Goal: Information Seeking & Learning: Learn about a topic

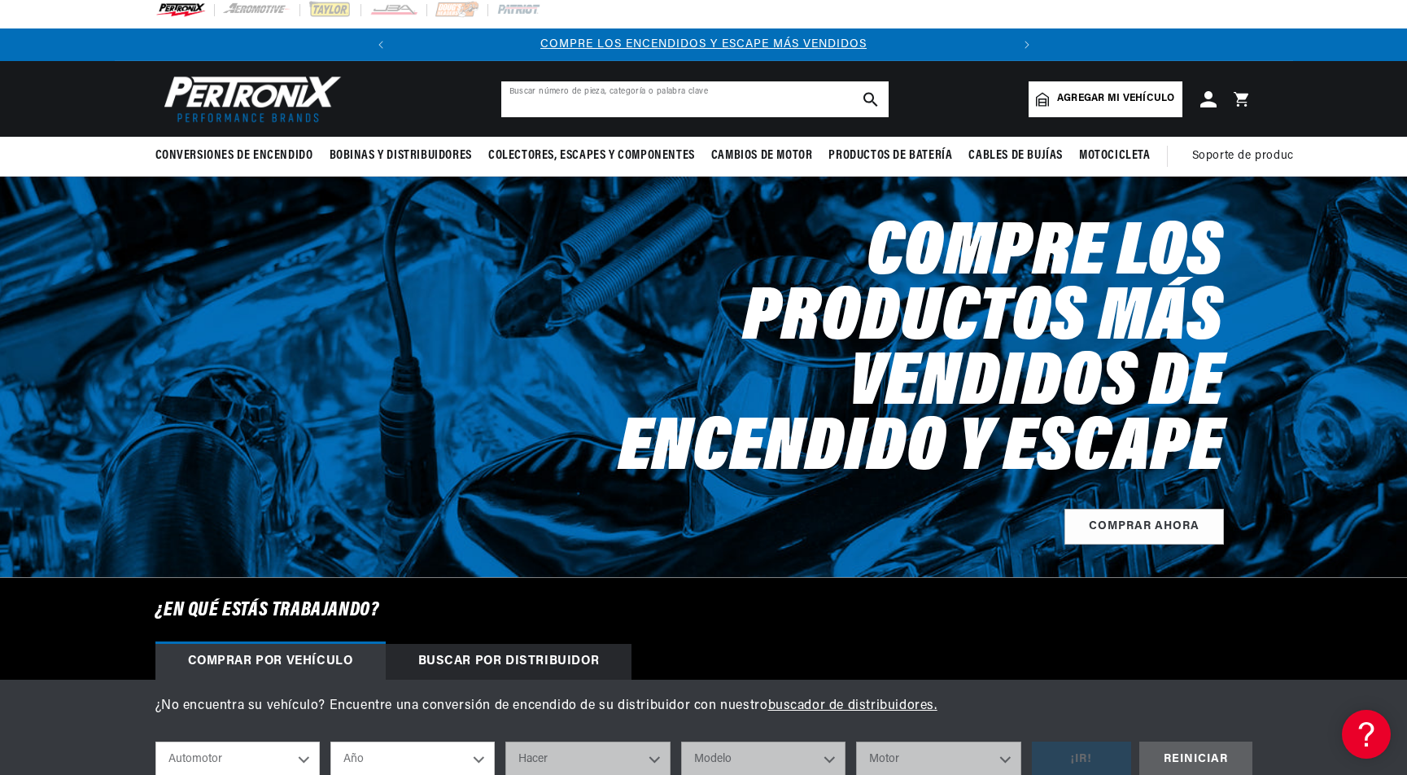
scroll to position [15, 0]
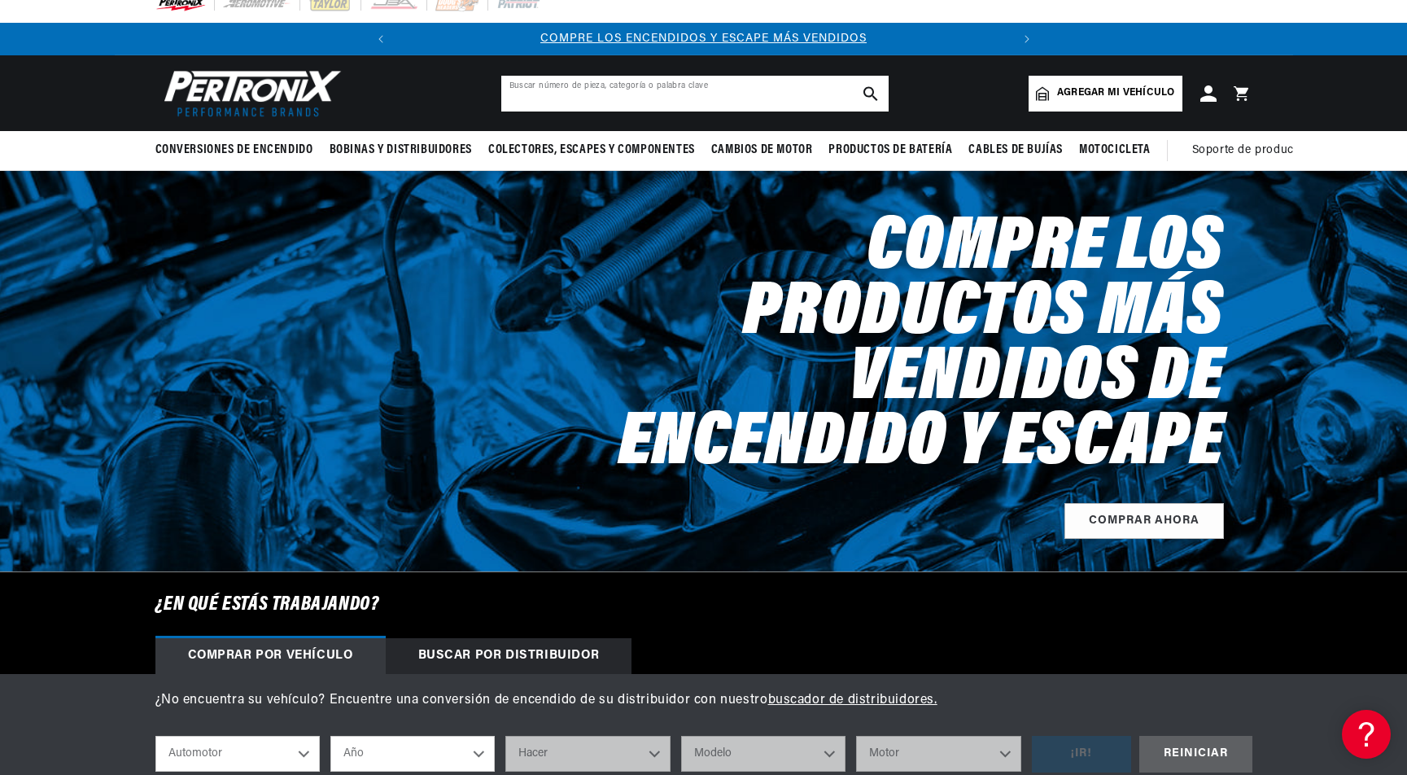
click at [645, 99] on input "text" at bounding box center [694, 94] width 387 height 36
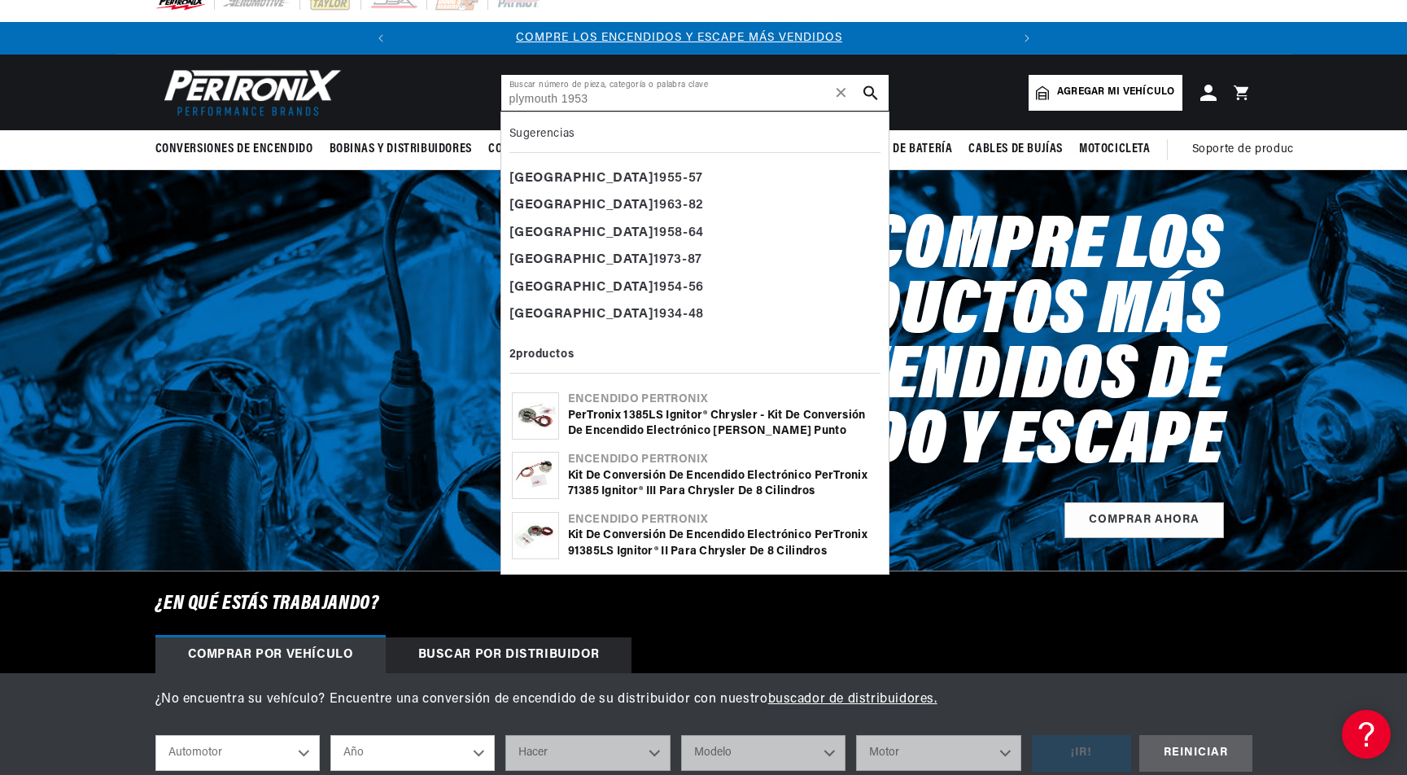
scroll to position [0, 0]
type input "plymouth 1953"
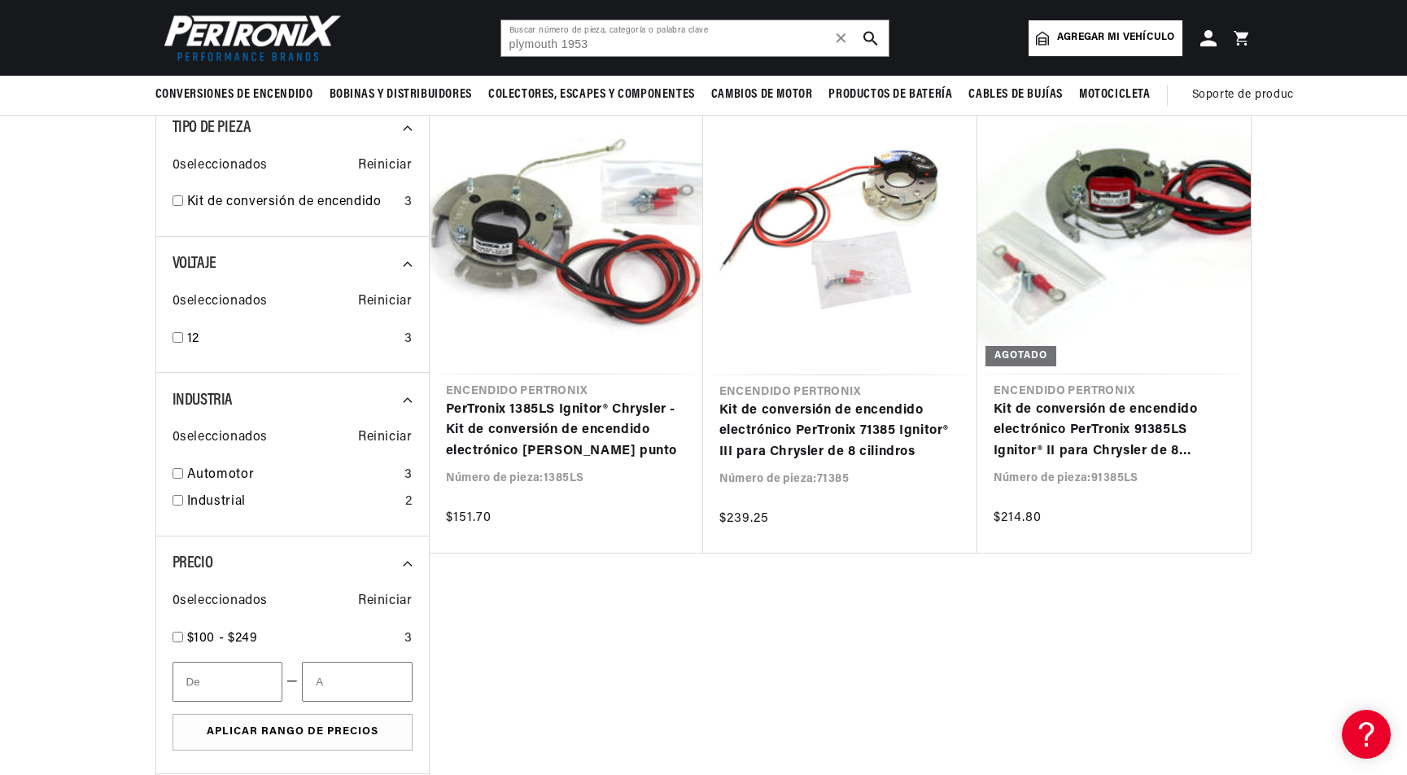
scroll to position [206, 0]
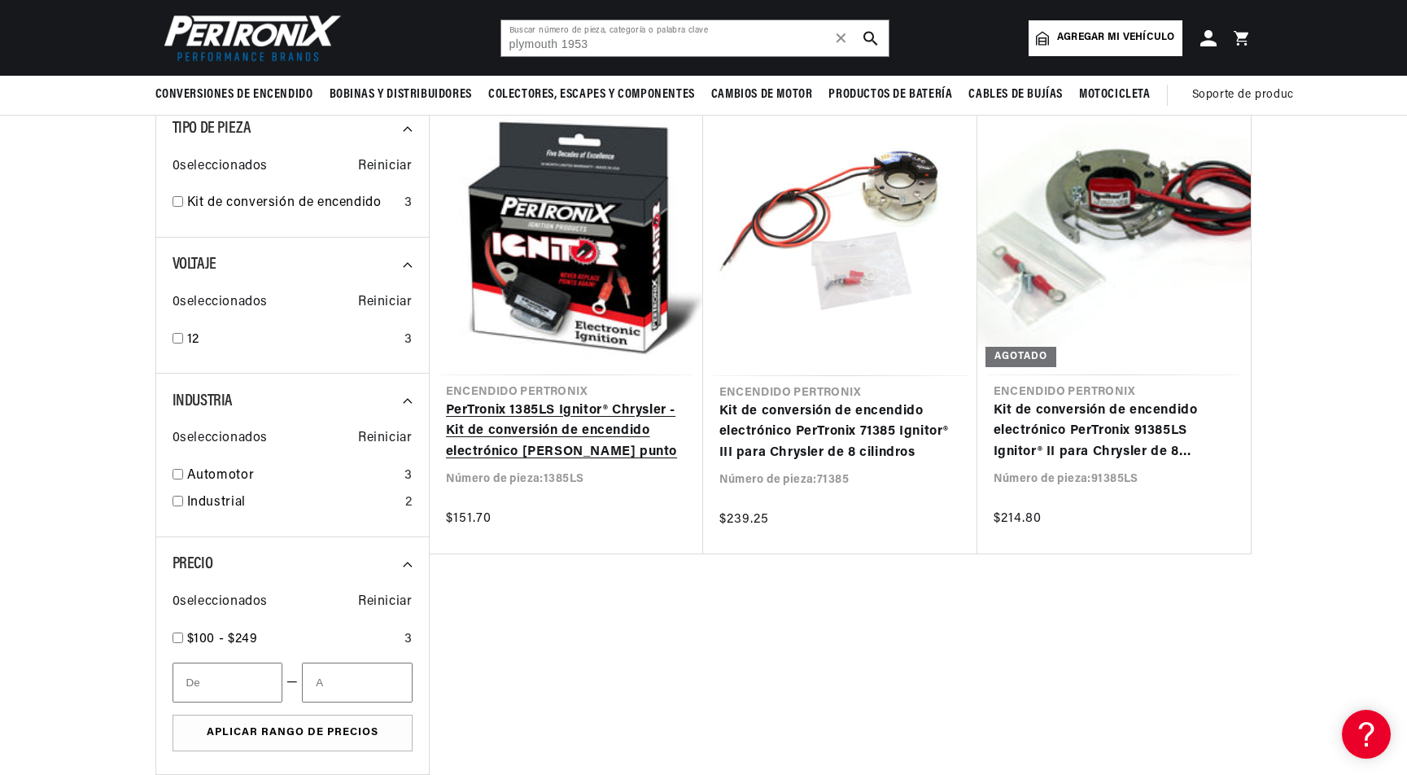
click at [504, 434] on link "PerTronix 1385LS Ignitor® Chrysler - Kit de conversión de encendido electrónico…" at bounding box center [566, 431] width 241 height 63
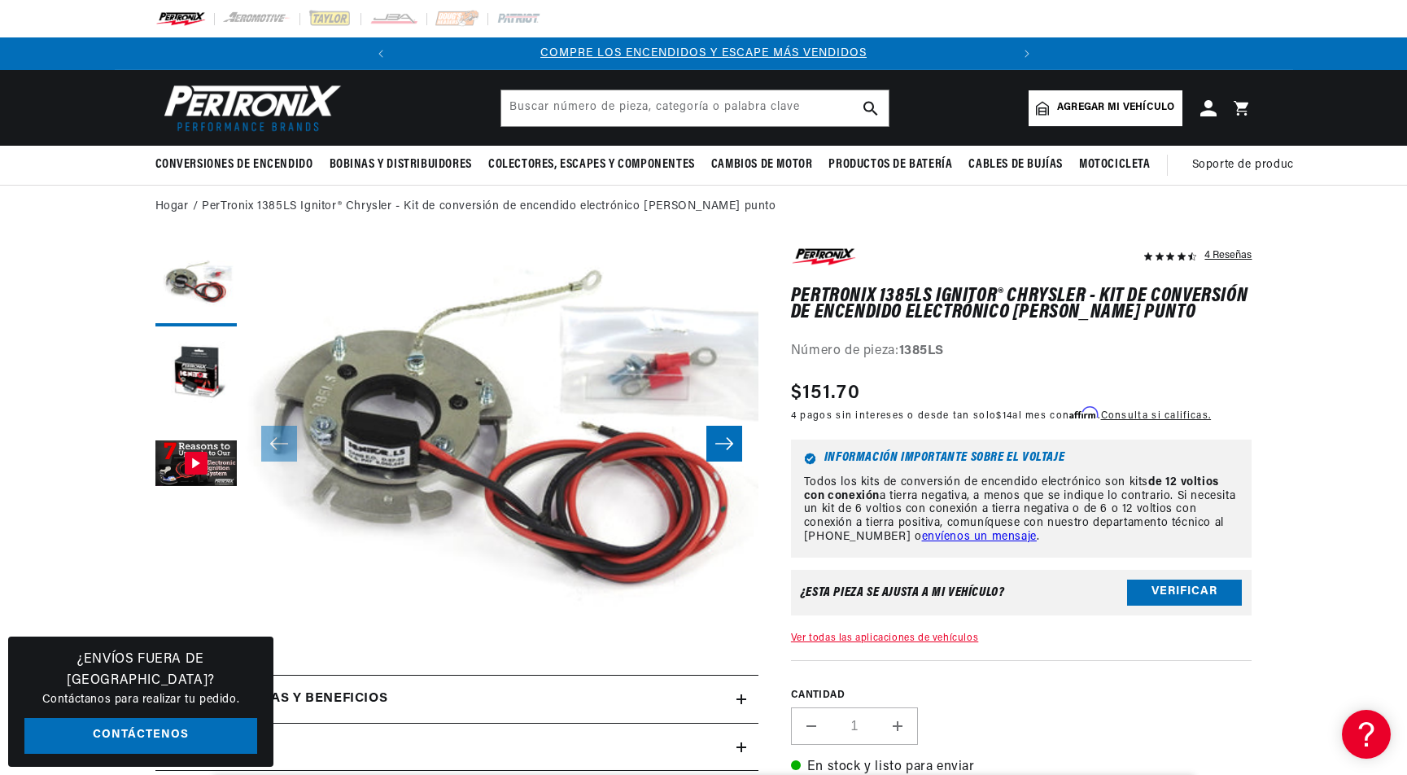
click at [718, 435] on button "Deslice hacia la derecha" at bounding box center [724, 444] width 36 height 36
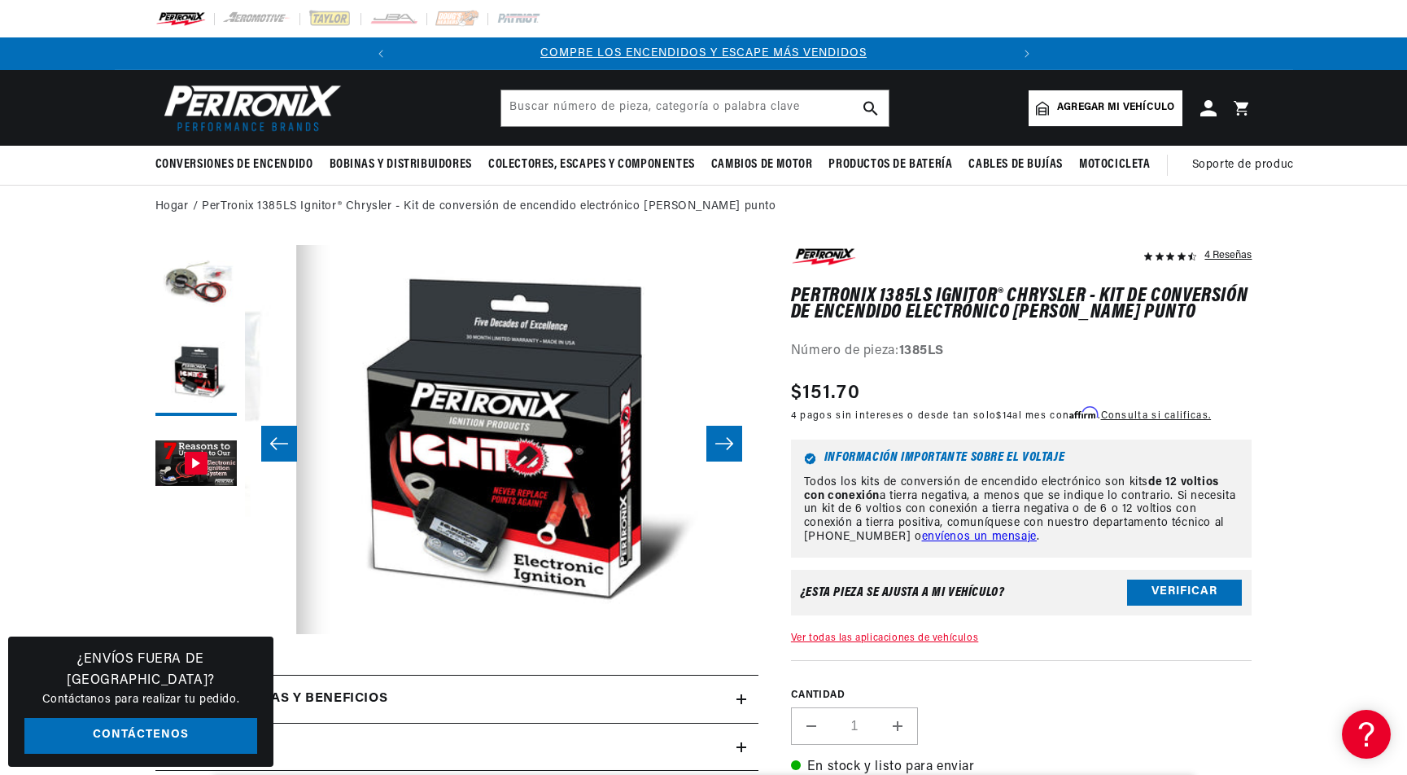
click at [718, 435] on button "Deslice hacia la derecha" at bounding box center [724, 444] width 36 height 36
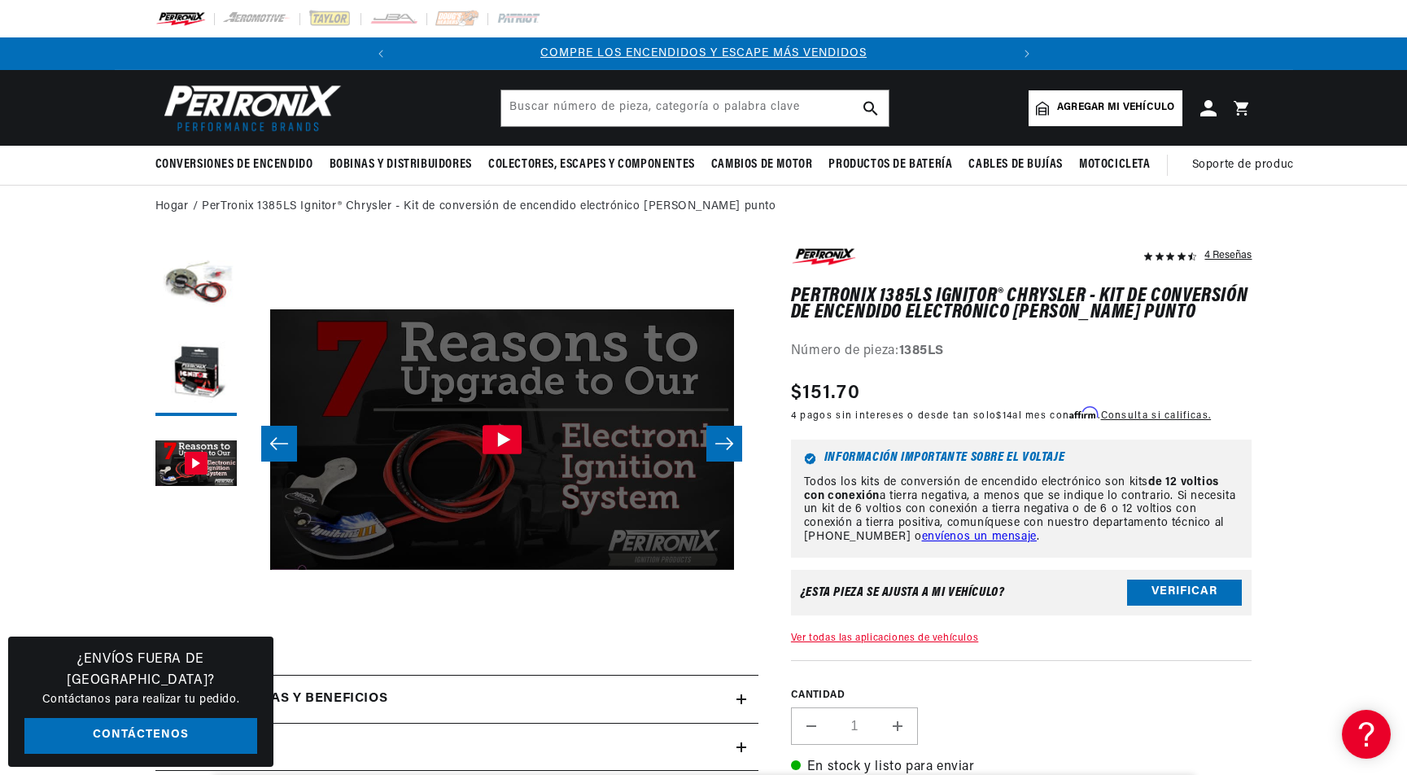
scroll to position [0, 1027]
click at [718, 435] on button "Deslice hacia la derecha" at bounding box center [724, 444] width 36 height 36
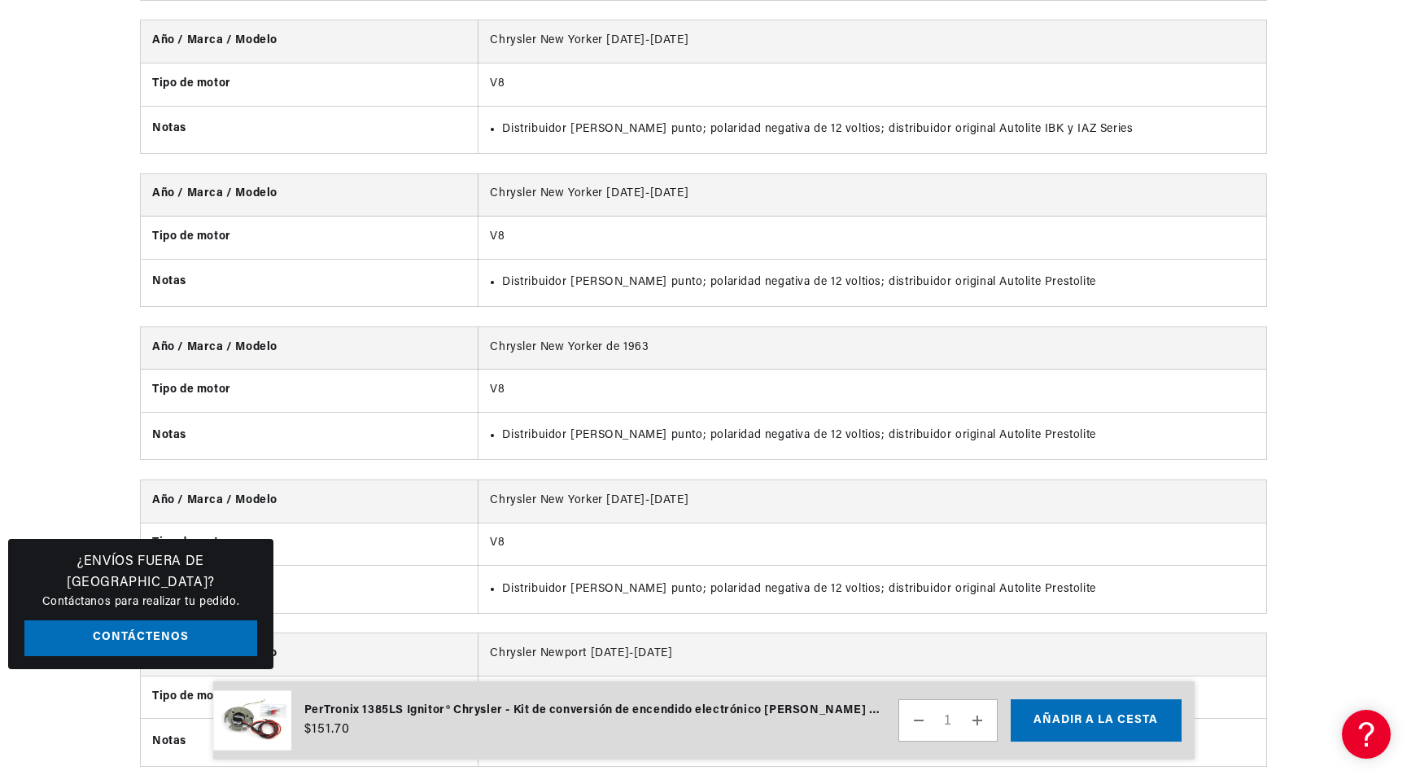
scroll to position [0, 0]
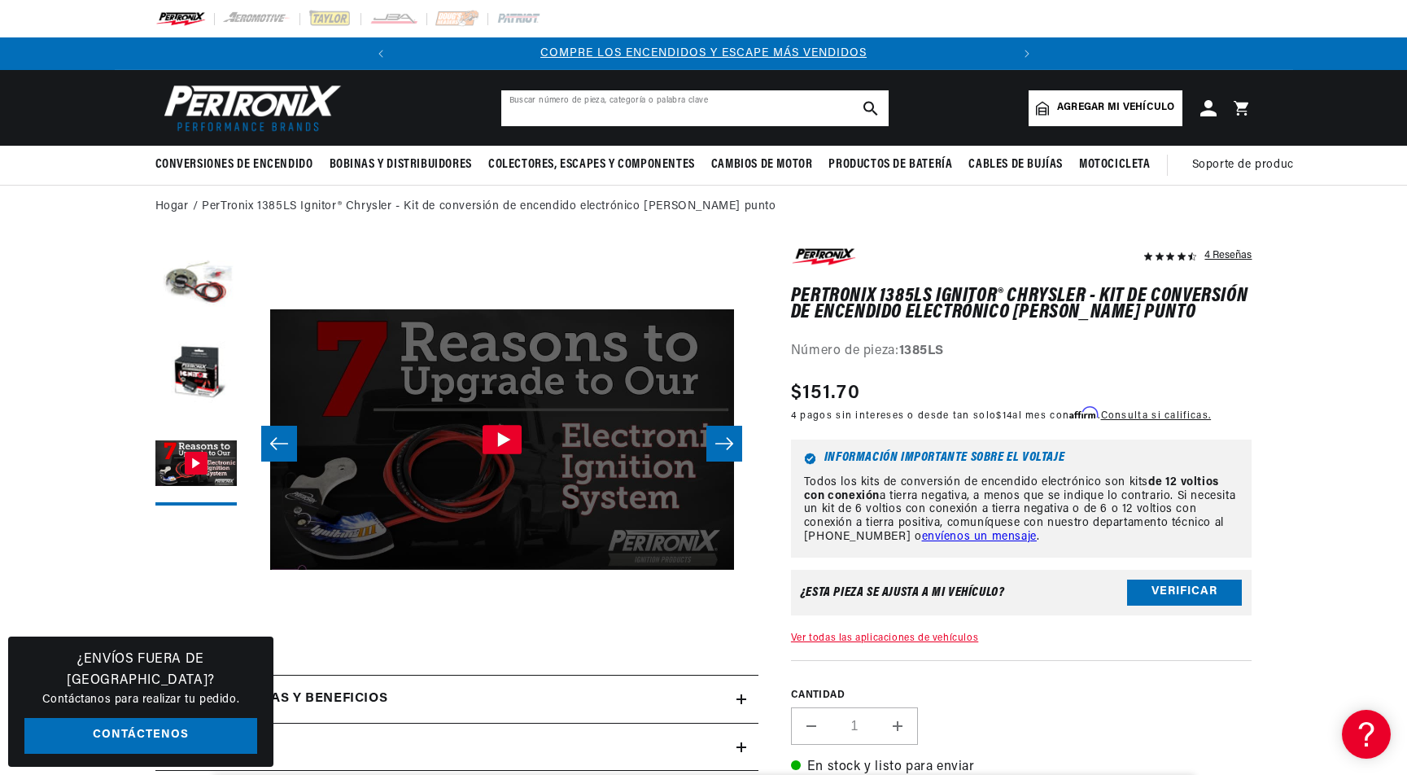
click at [609, 111] on input "text" at bounding box center [694, 108] width 387 height 36
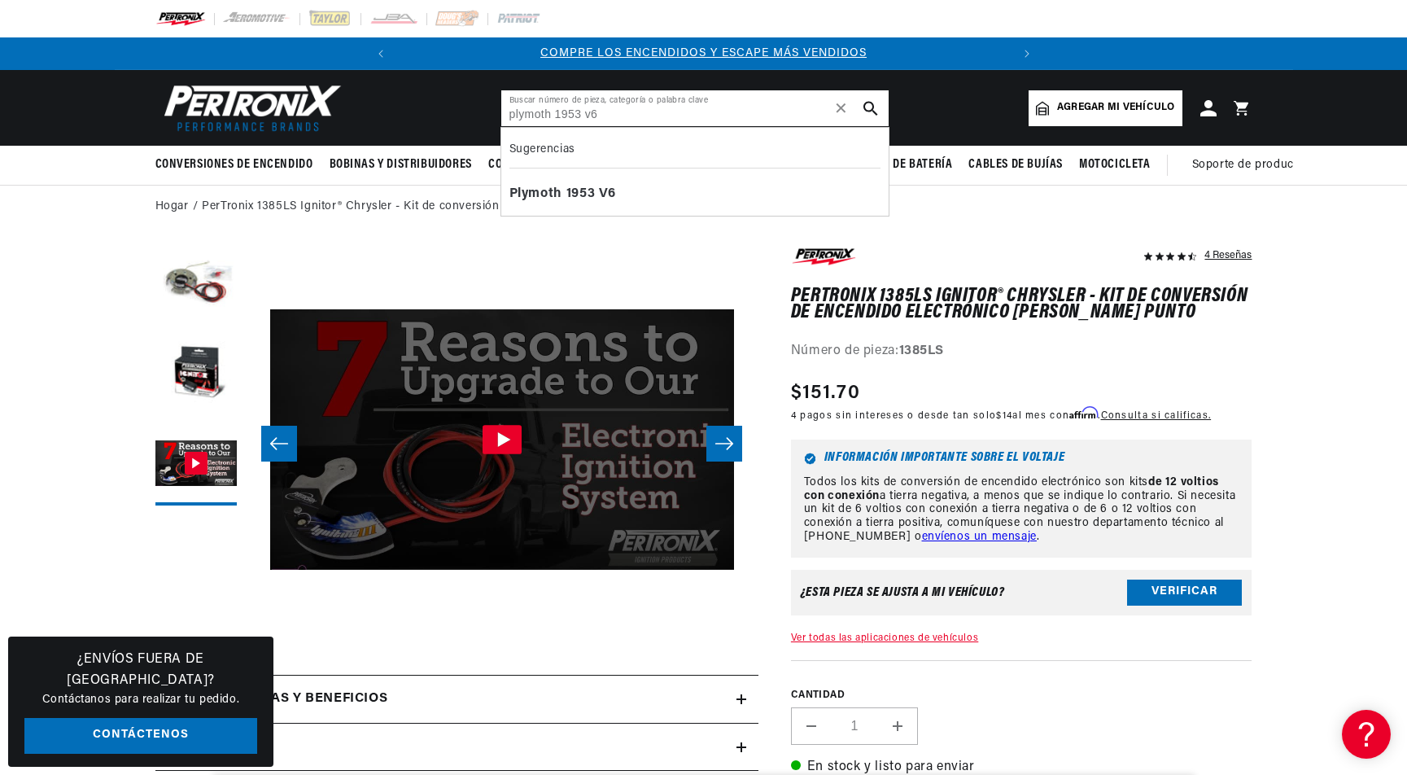
type input "plymoth 1953 v6"
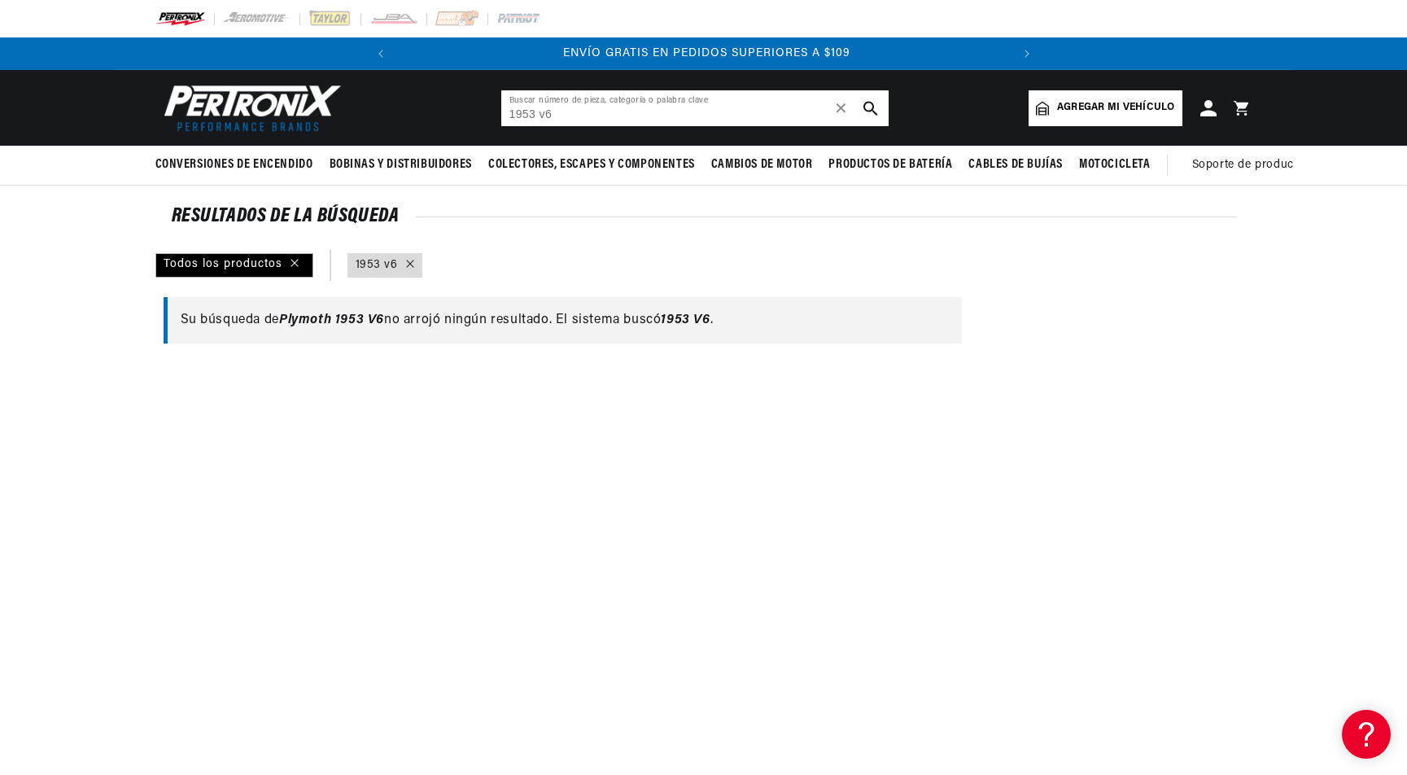
click at [607, 115] on input "1953 v6" at bounding box center [694, 108] width 387 height 36
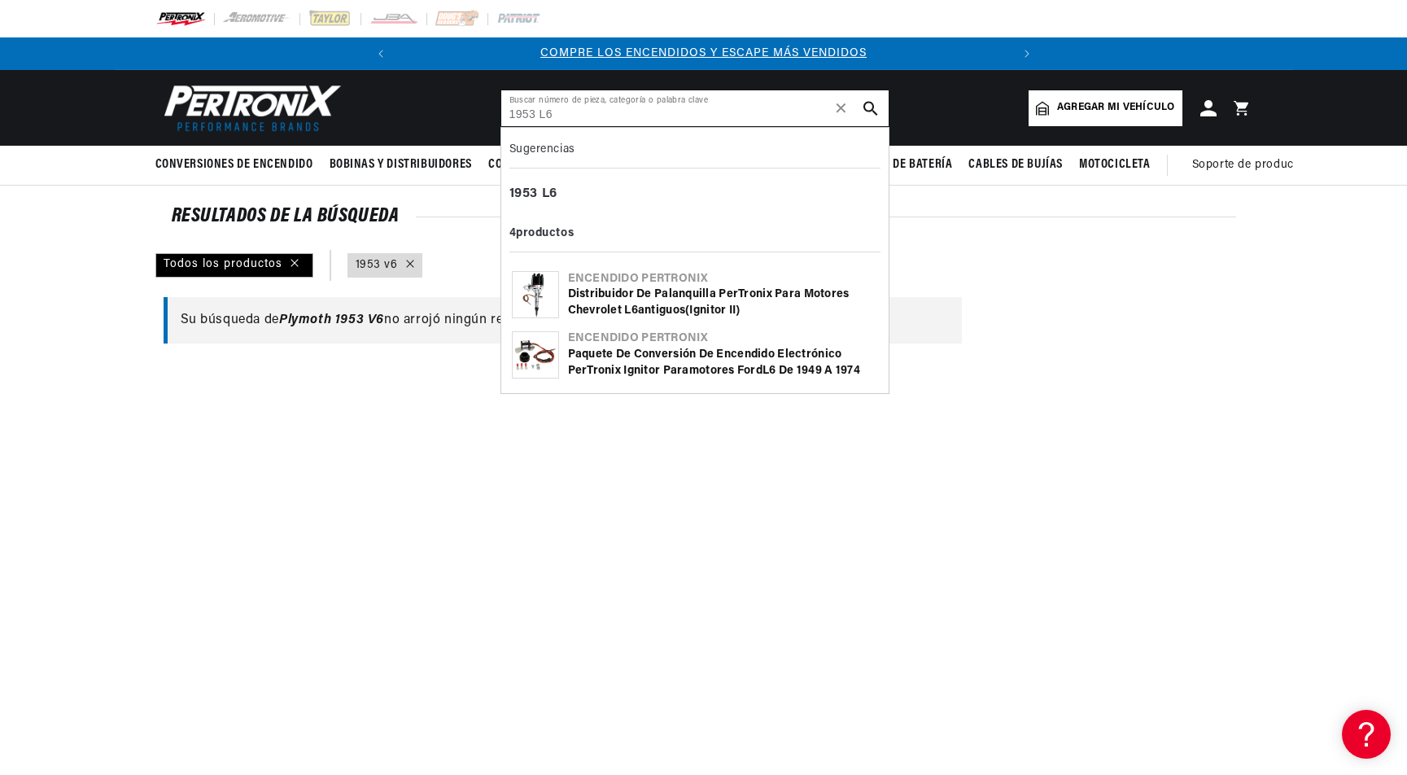
type input "1953 L6"
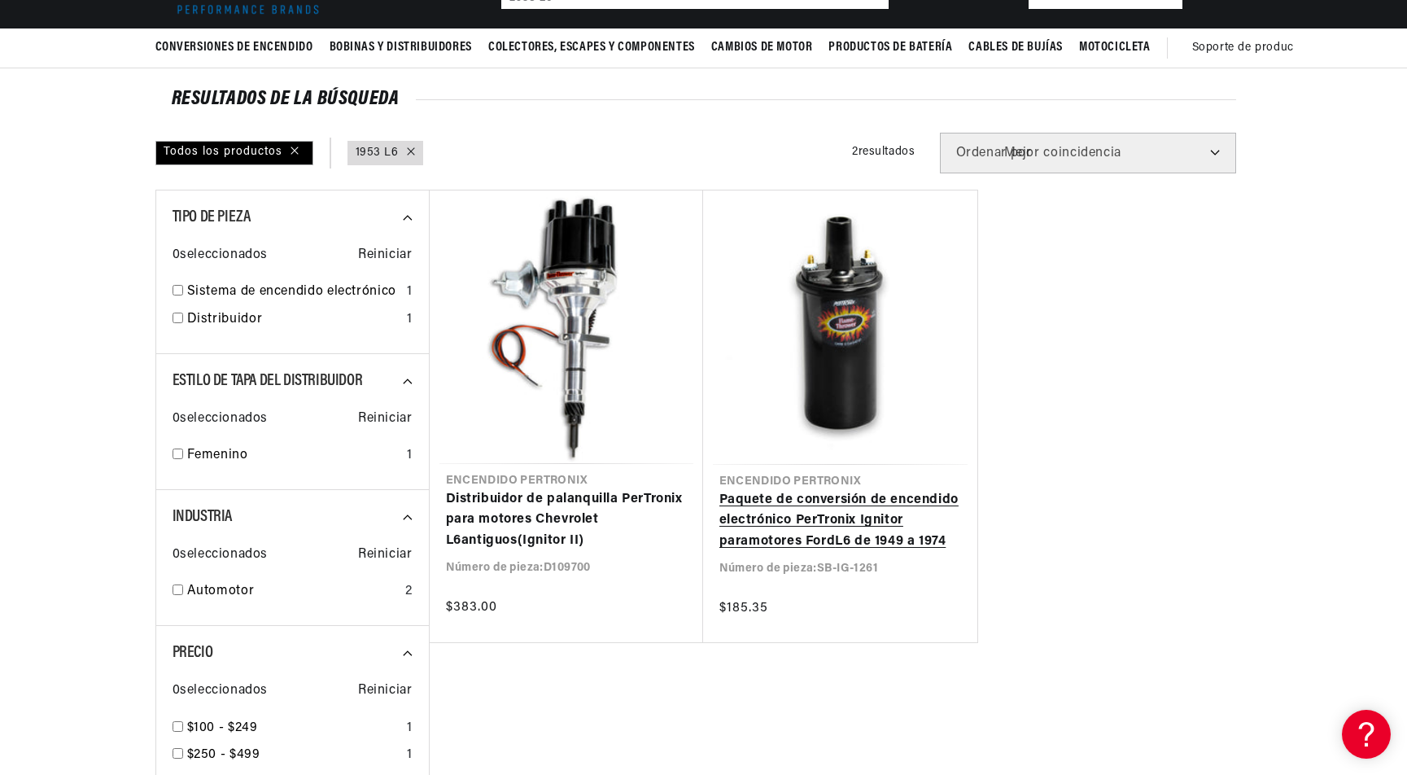
scroll to position [0, 614]
click at [849, 520] on link "Paquete de conversión de encendido electrónico PerTronix Ignitor para motores F…" at bounding box center [840, 521] width 242 height 63
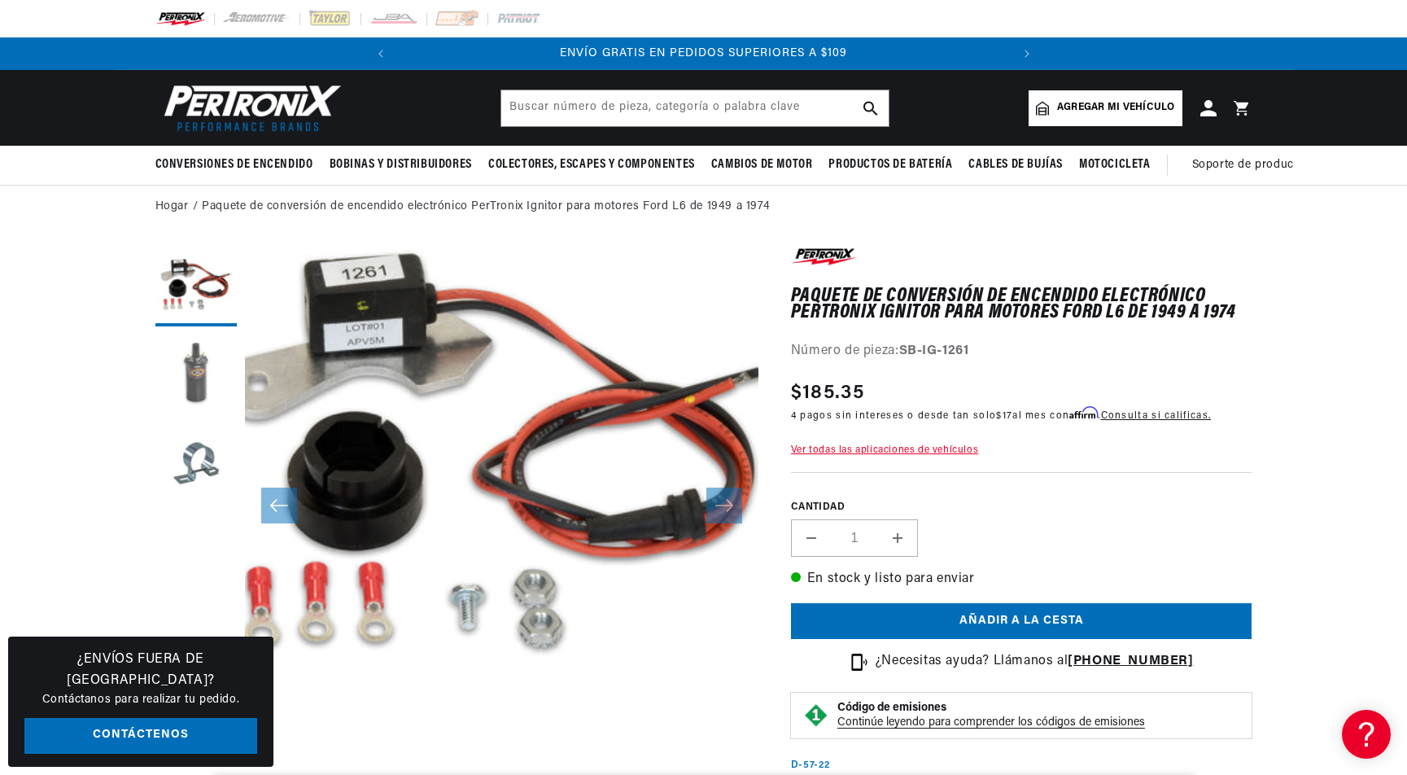
click at [198, 375] on button "Cargar la imagen 2 en la vista de galería" at bounding box center [195, 374] width 81 height 81
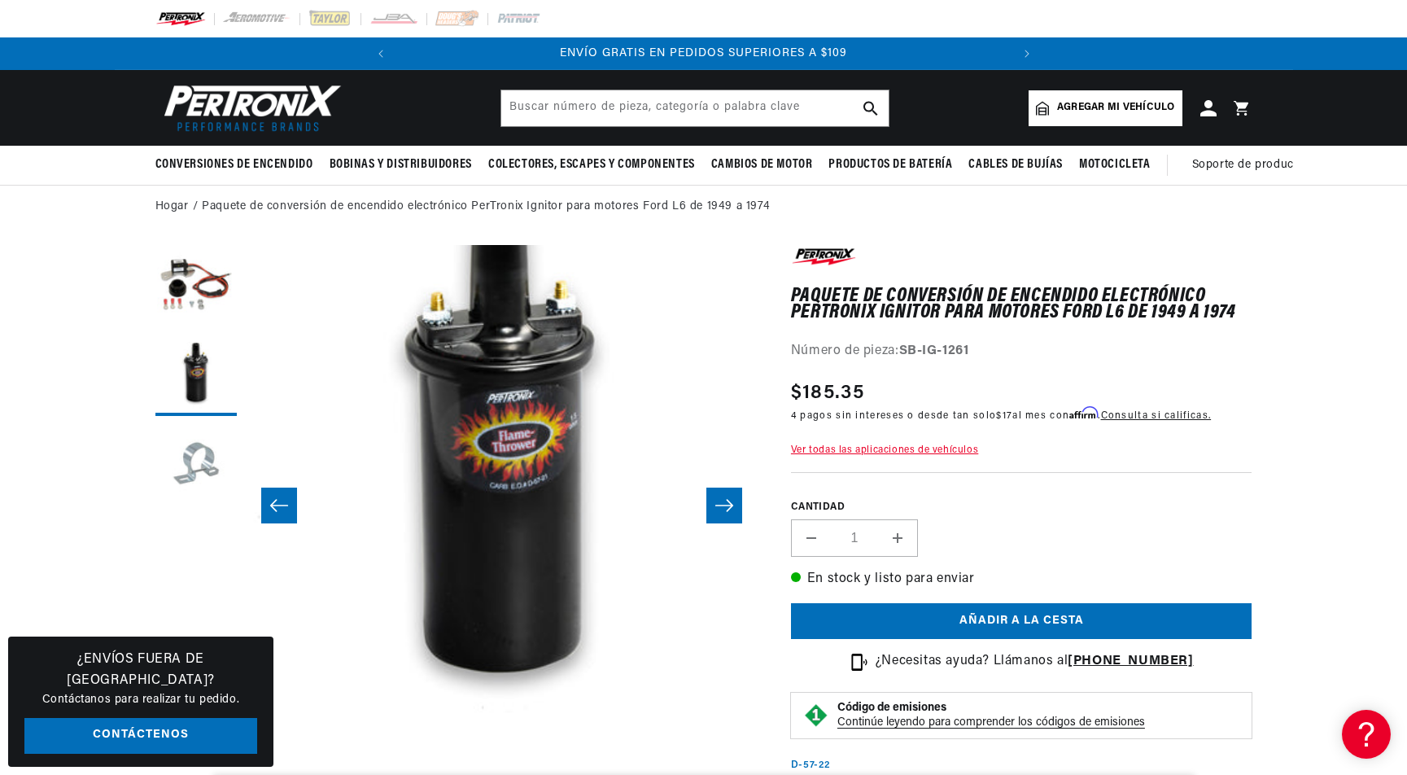
click at [188, 475] on button "Cargar la imagen 3 en la vista de galería" at bounding box center [195, 464] width 81 height 81
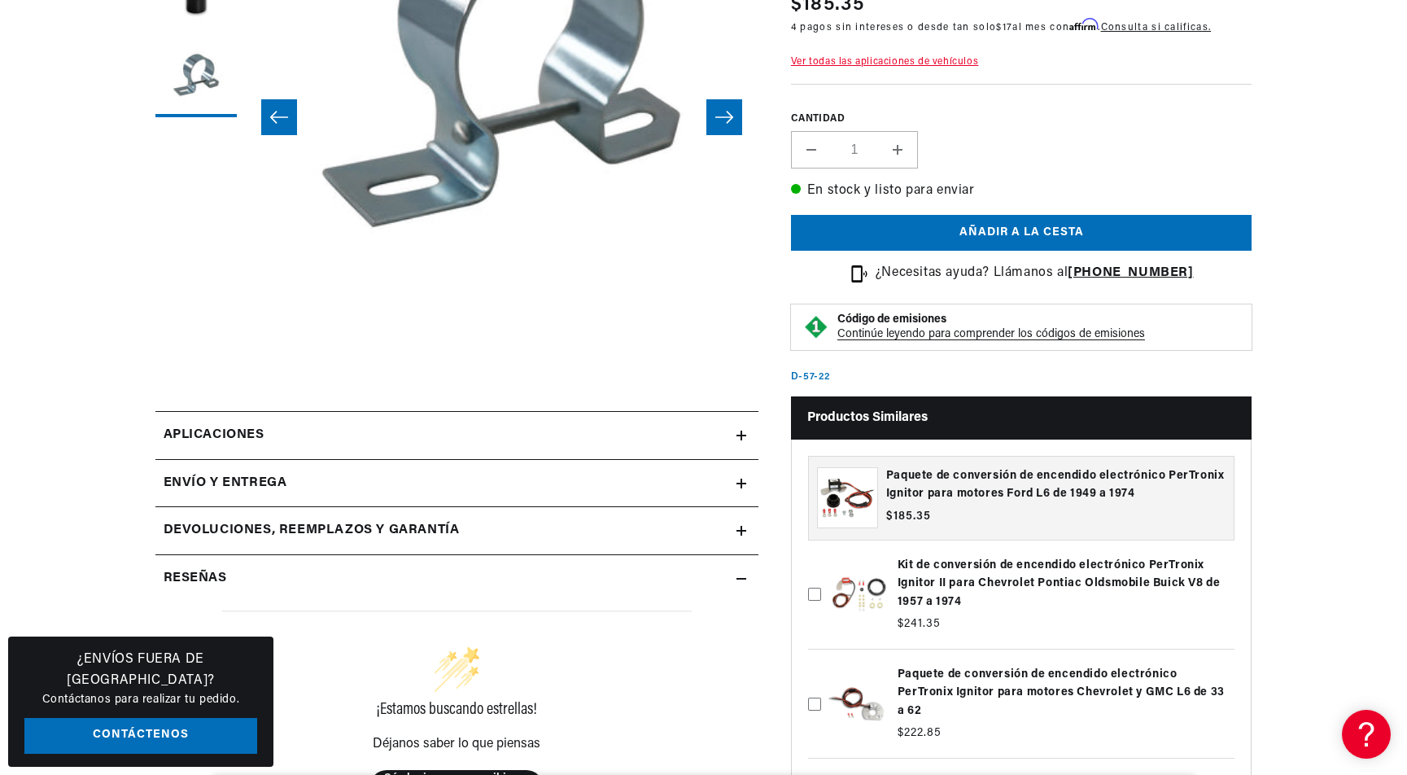
click at [740, 430] on link "Aplicaciones" at bounding box center [456, 435] width 603 height 49
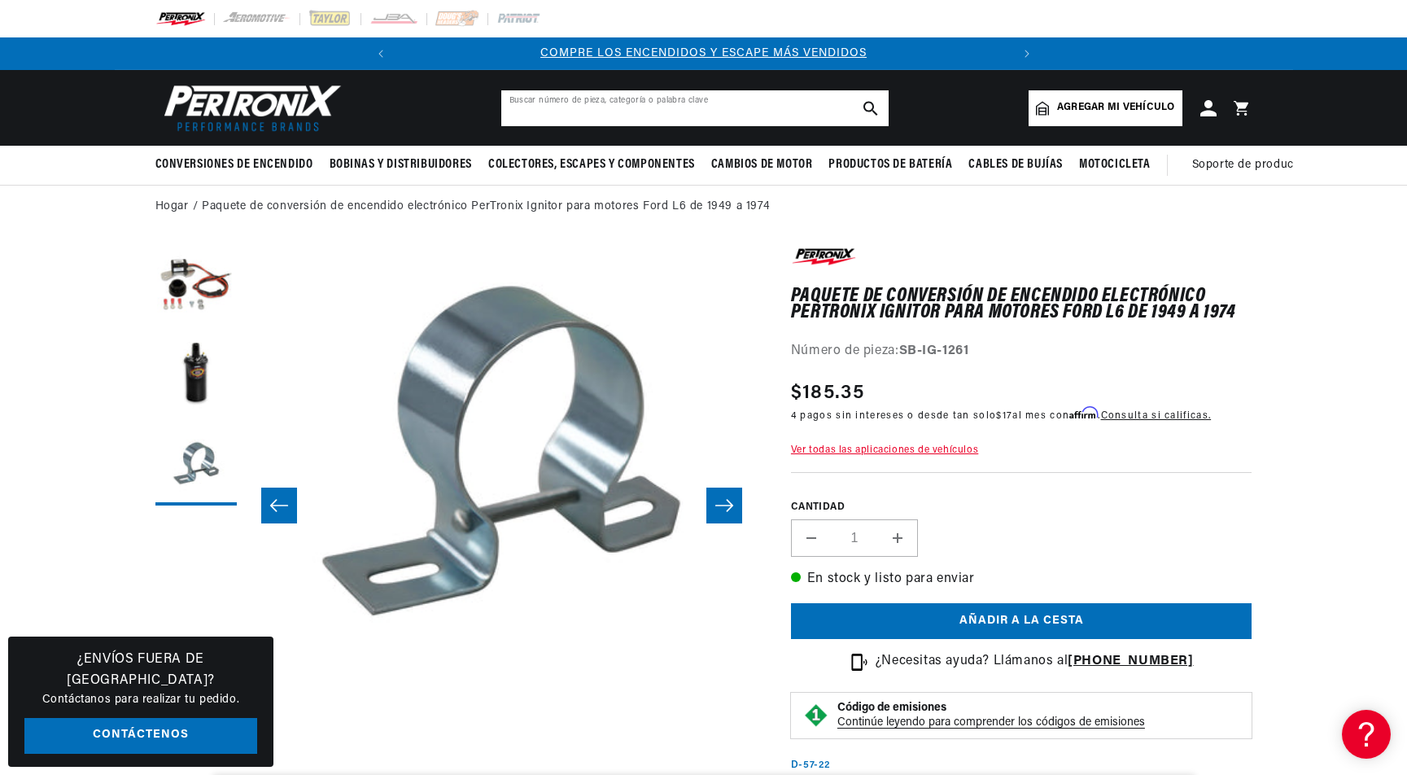
click at [563, 109] on input "text" at bounding box center [694, 108] width 387 height 36
type input "E"
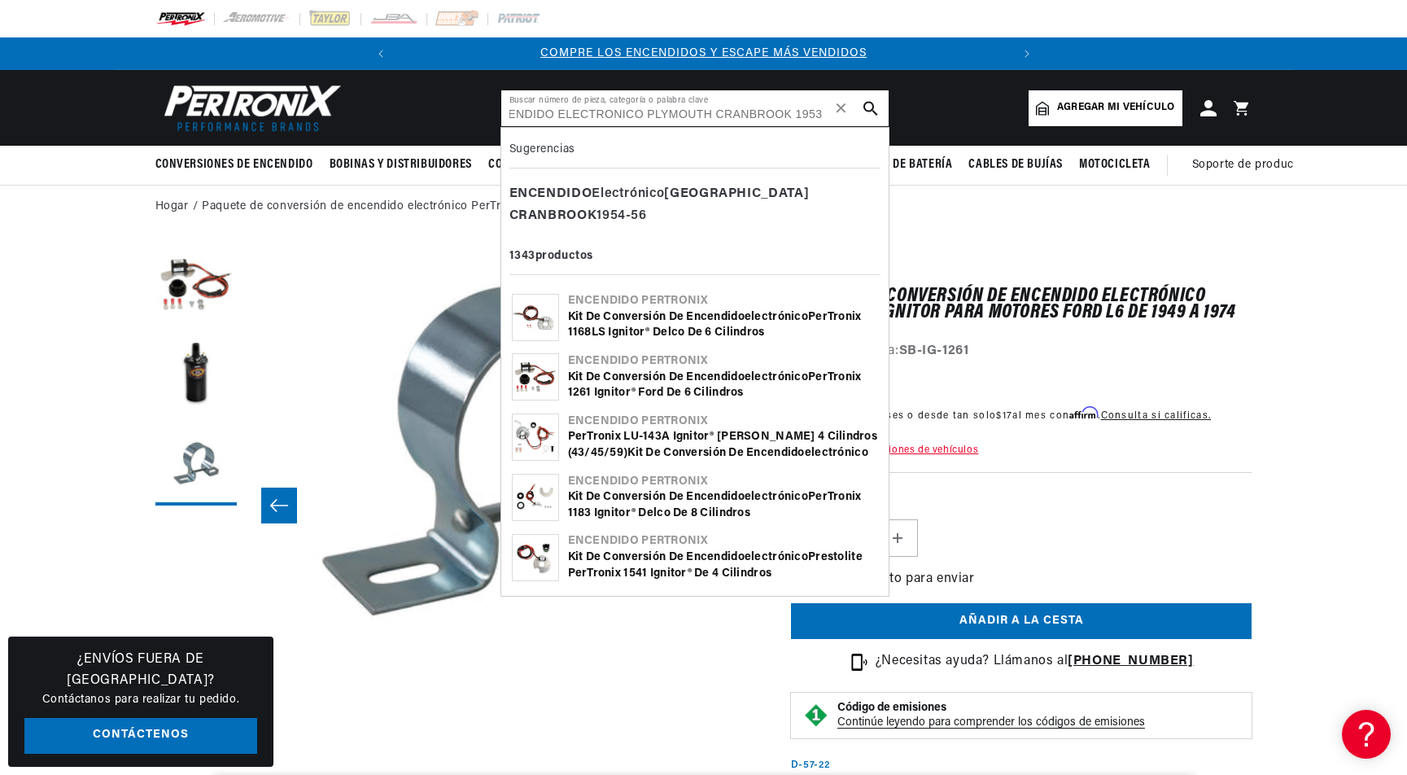
type input "ENCENDIDO ELECTRONICO PLYMOUTH CRANBROOK 1953"
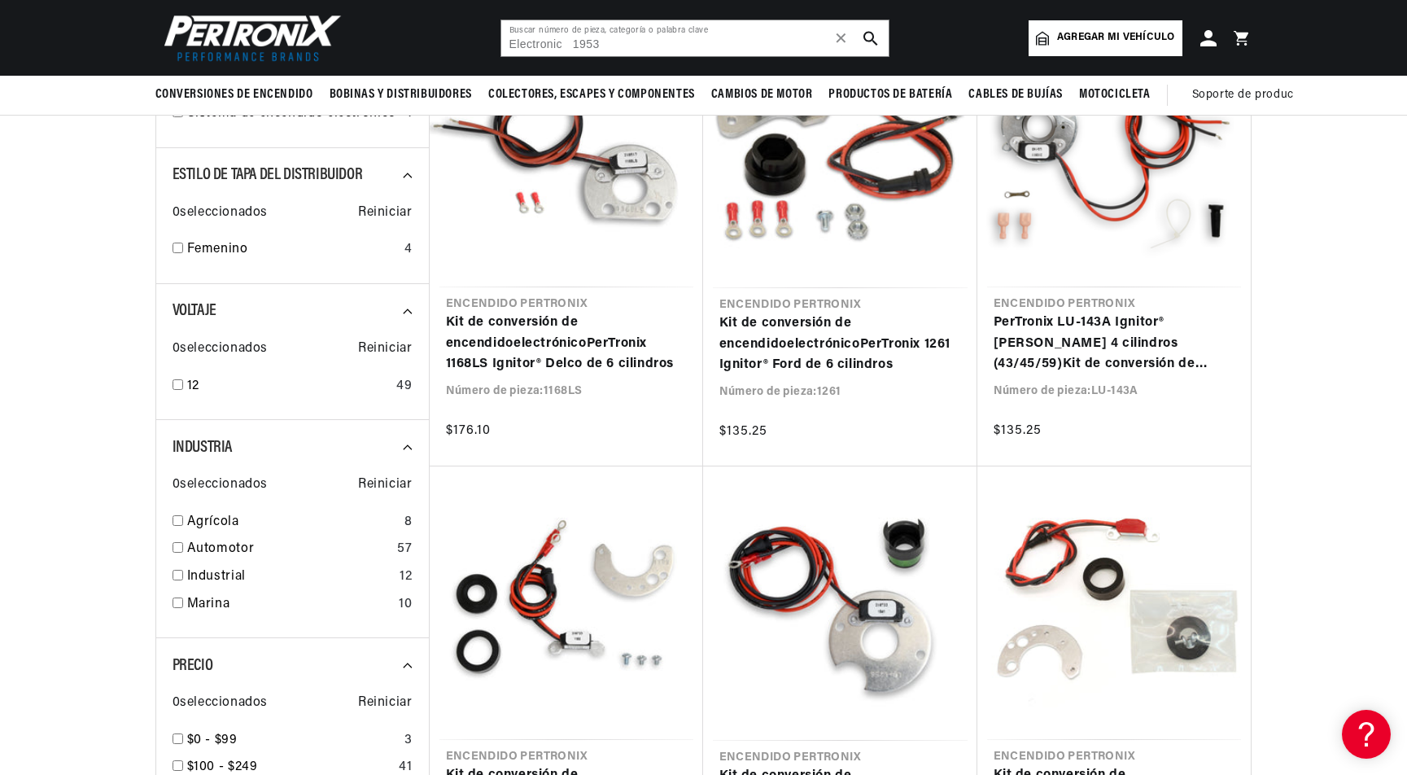
scroll to position [376, 0]
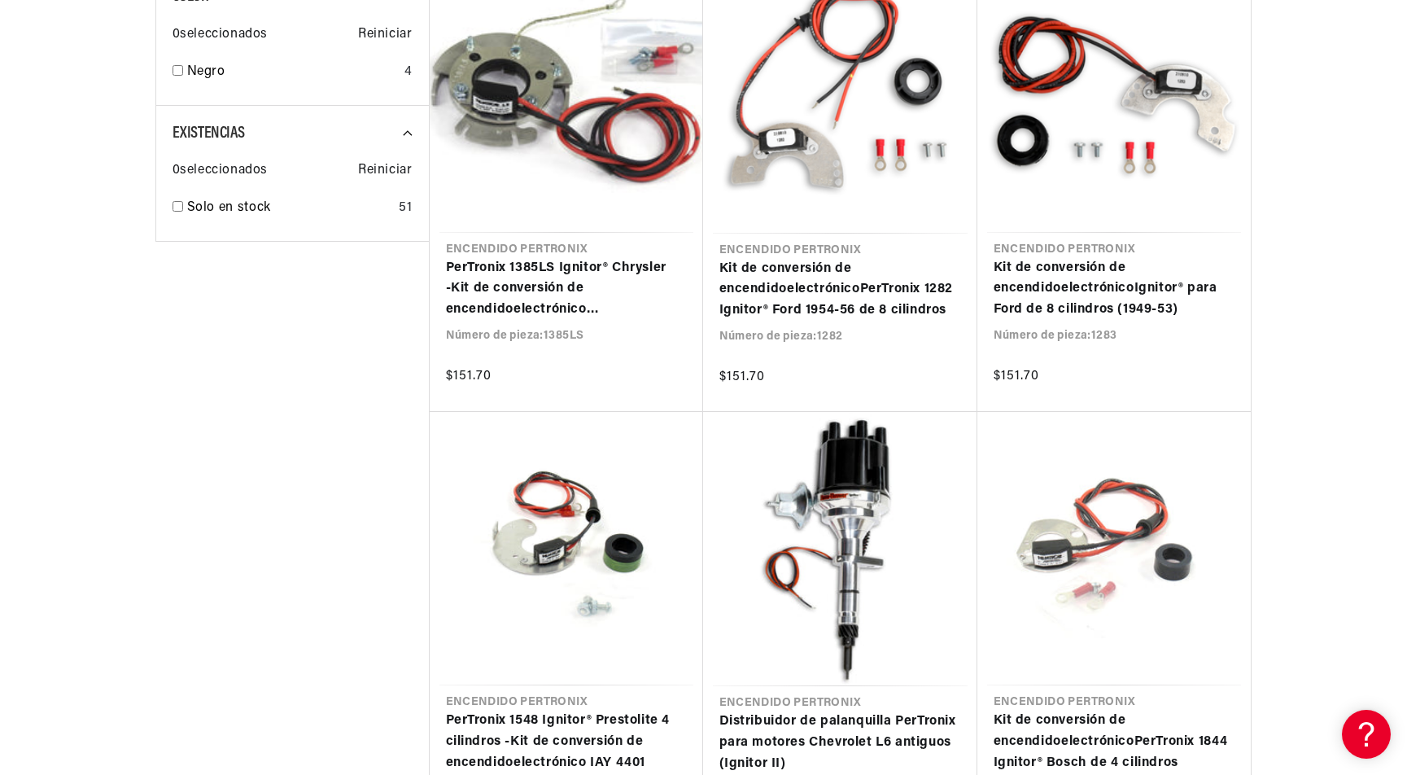
type input "Electronic 1953"
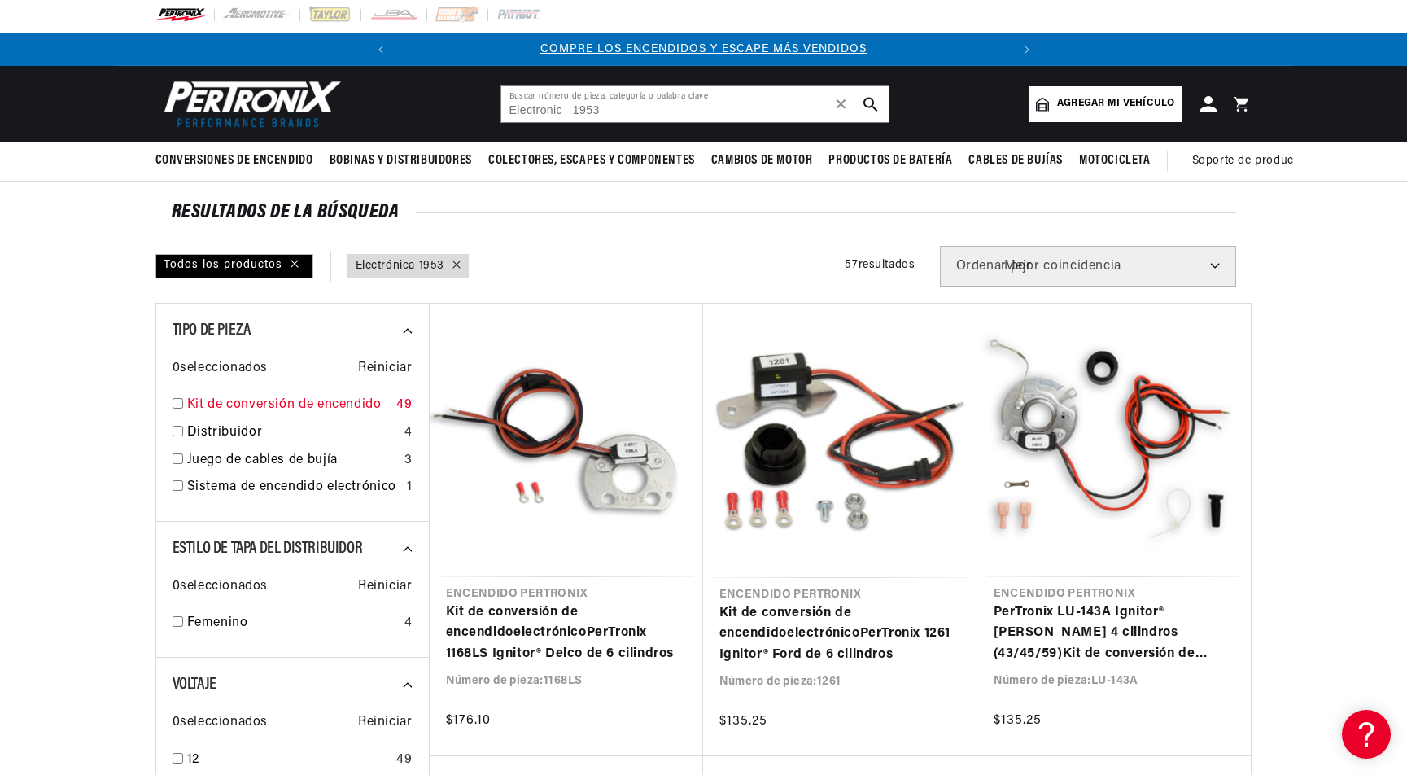
click at [173, 408] on input "checkbox" at bounding box center [177, 403] width 11 height 11
checkbox input "true"
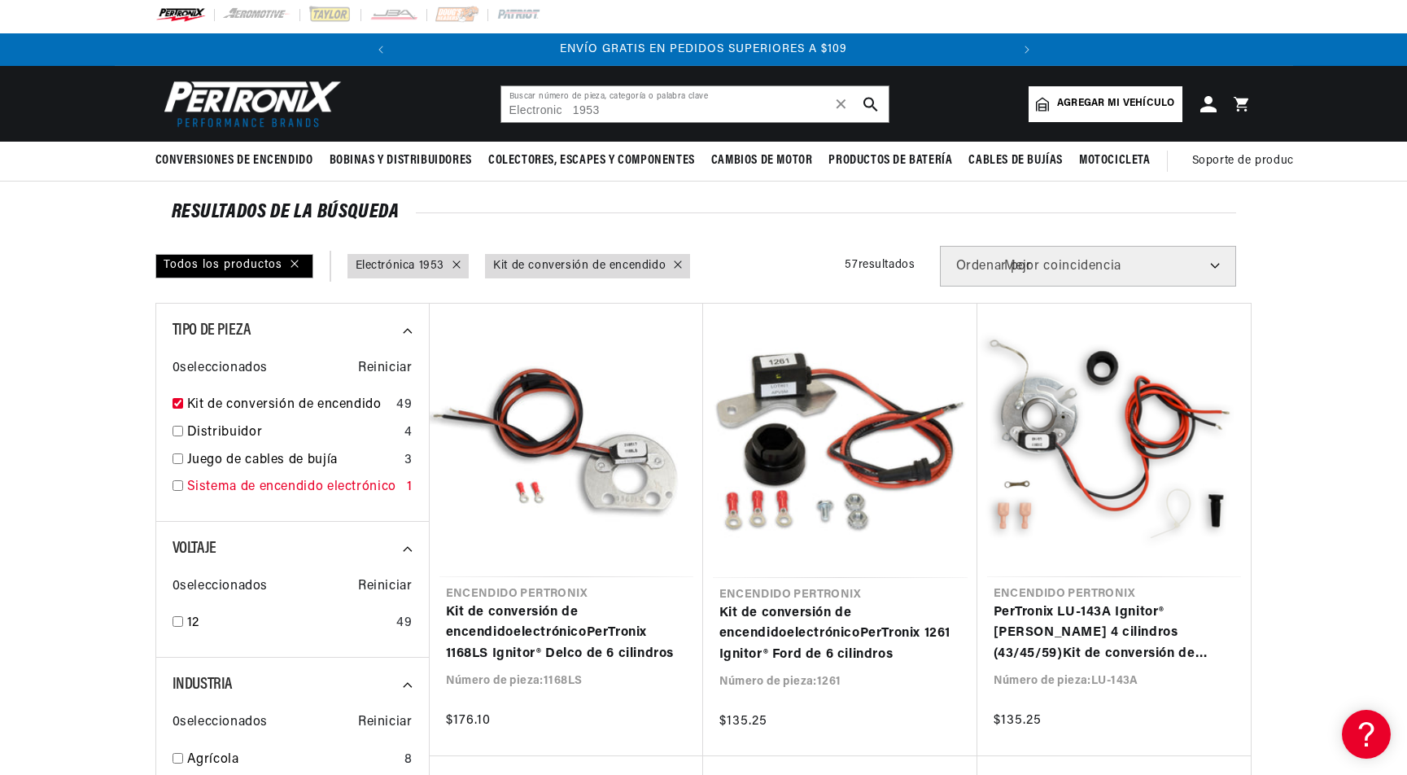
click at [180, 488] on input "checkbox" at bounding box center [177, 485] width 11 height 11
checkbox input "true"
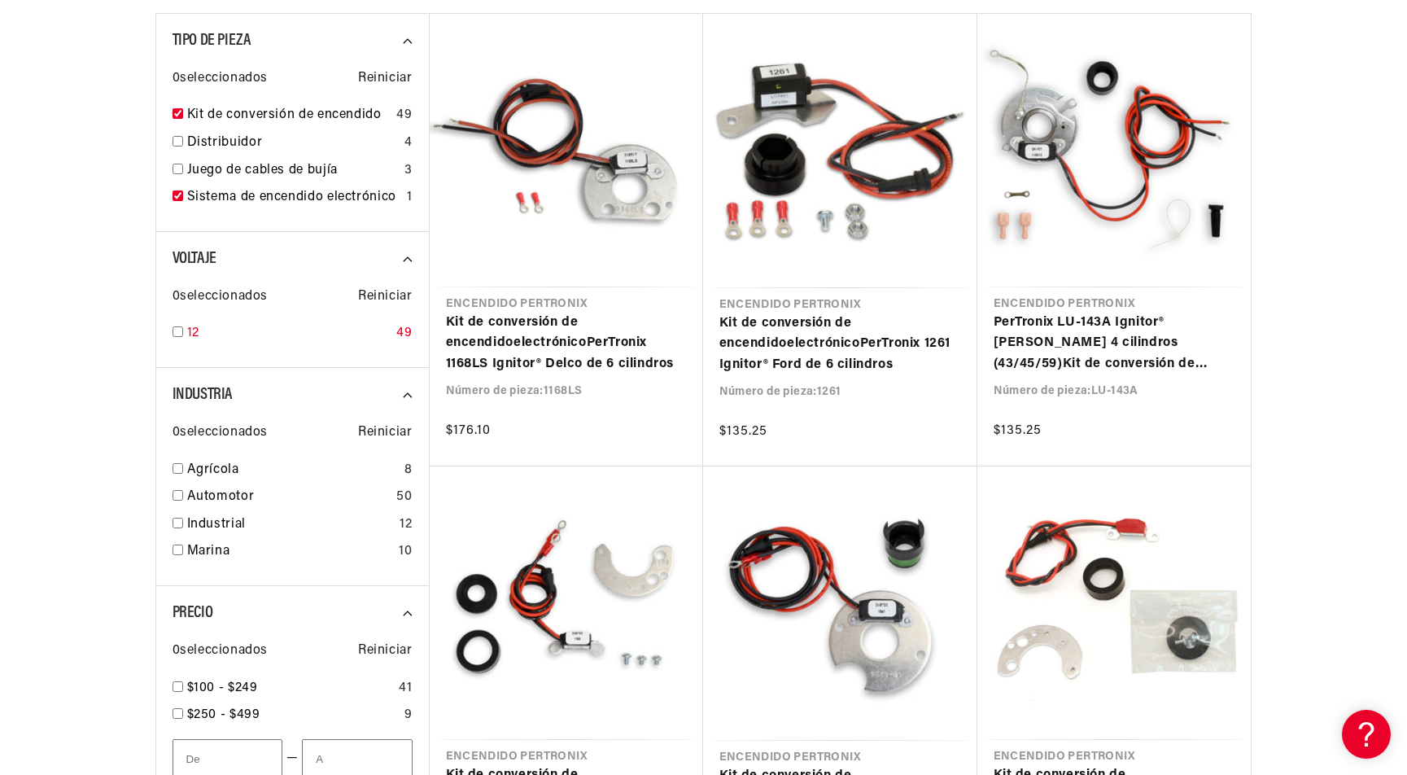
click at [174, 337] on input "checkbox" at bounding box center [177, 331] width 11 height 11
checkbox input "true"
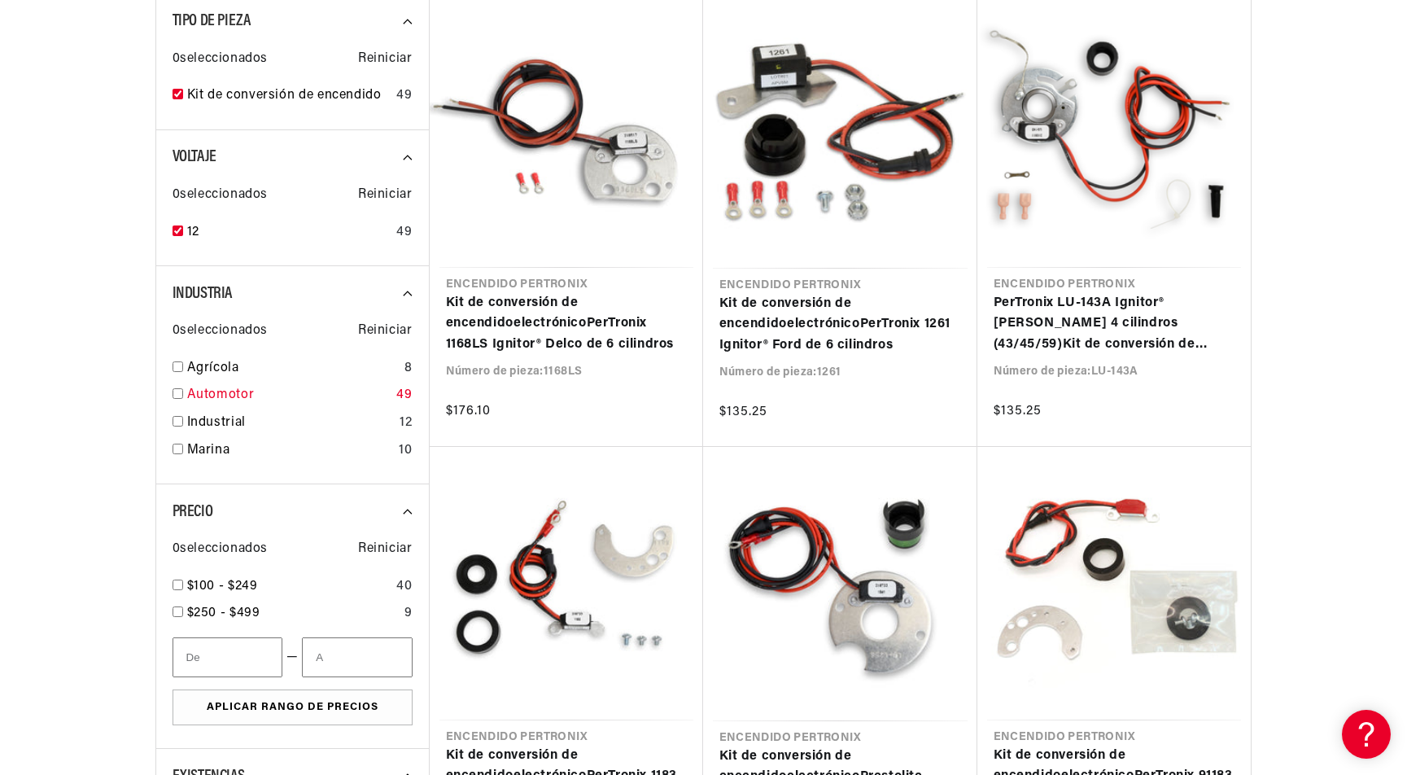
click at [174, 396] on input "checkbox" at bounding box center [177, 393] width 11 height 11
checkbox input "true"
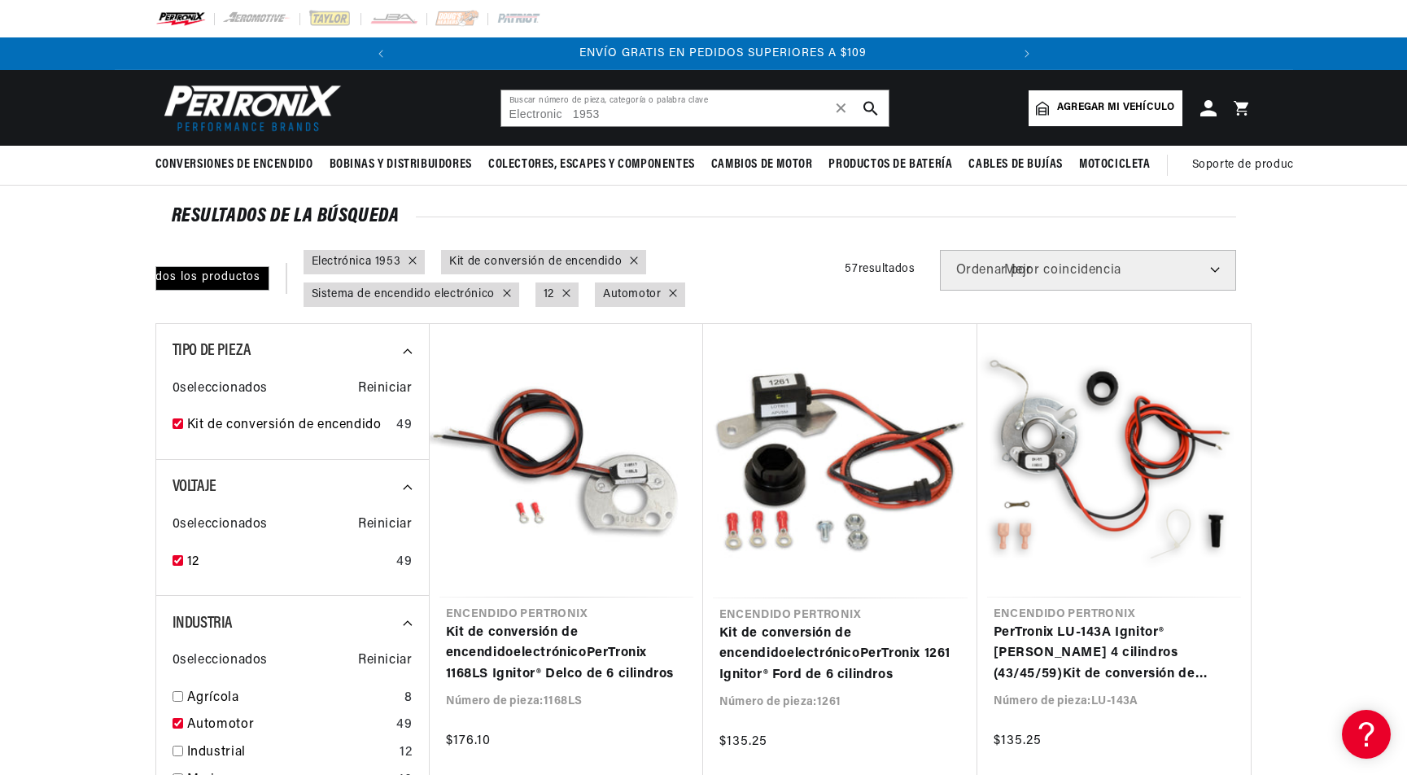
scroll to position [0, 614]
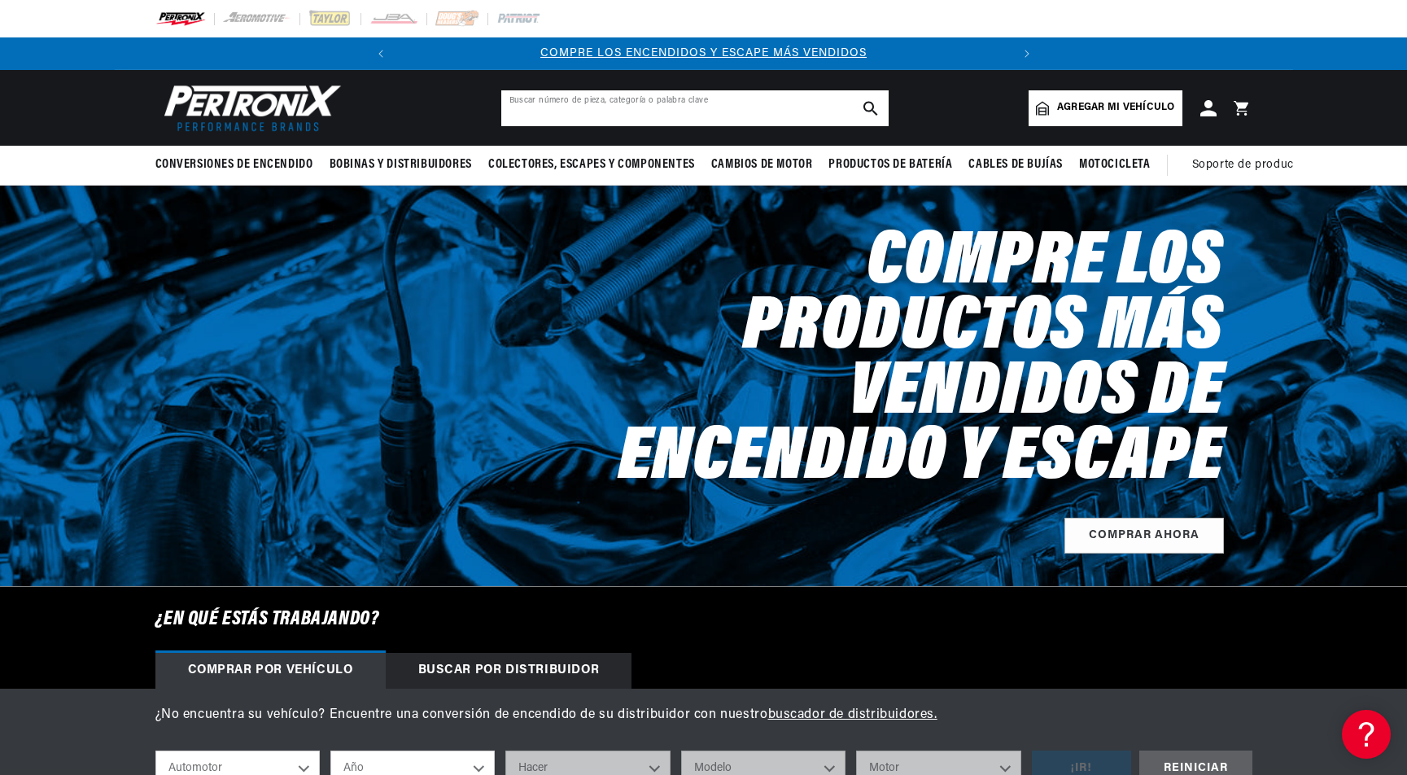
click at [576, 111] on input "text" at bounding box center [694, 108] width 387 height 36
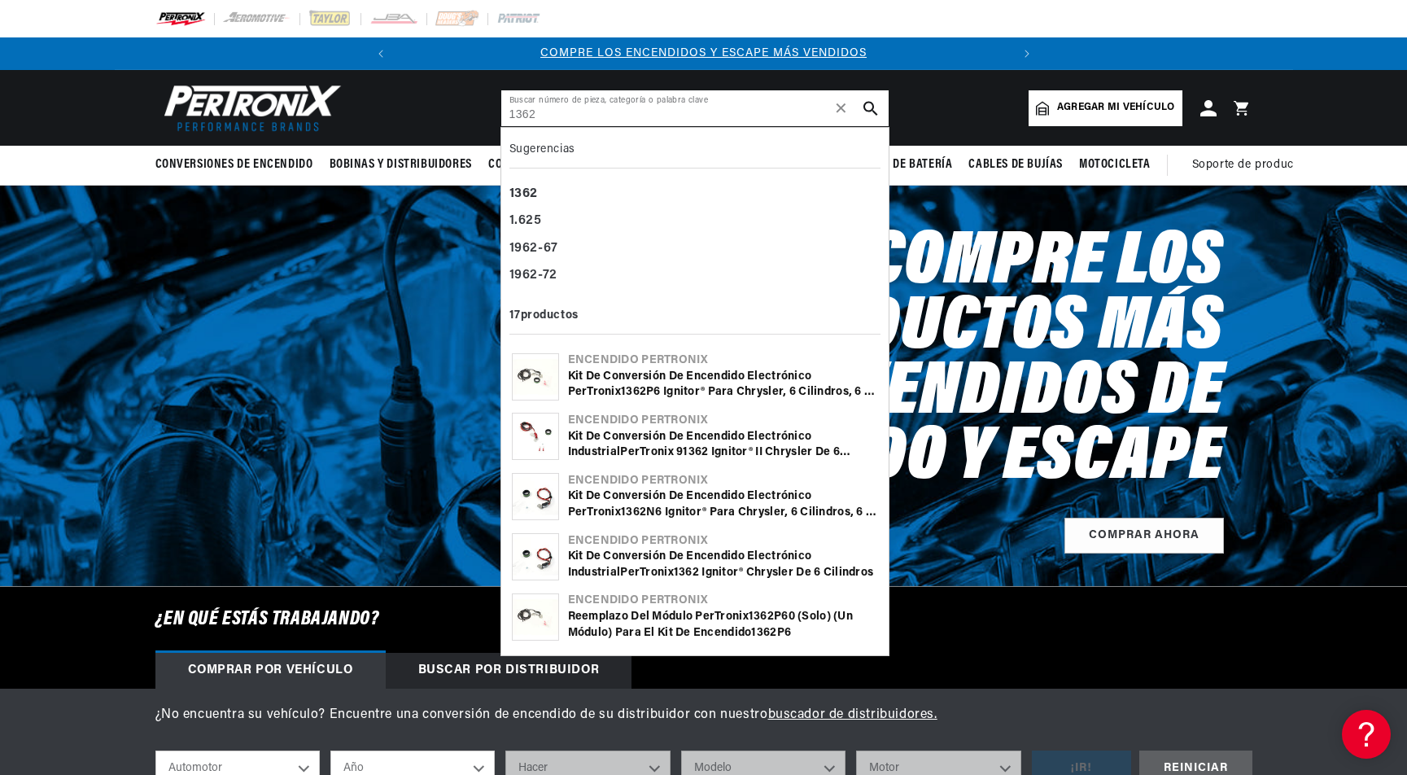
type input "1362"
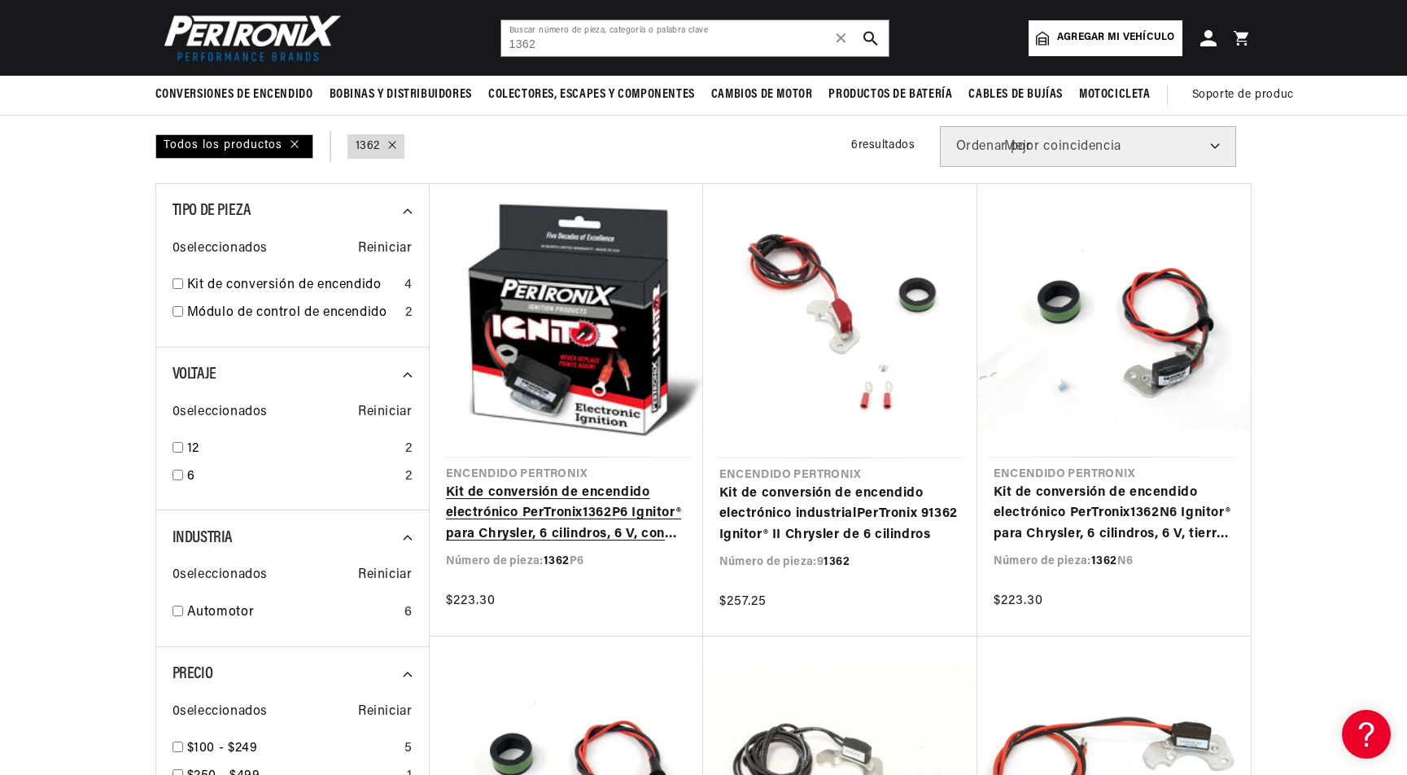
scroll to position [0, 614]
click at [551, 482] on link "Kit de conversión de encendido electrónico PerTronix 1362 P6 Ignitor® para Chry…" at bounding box center [566, 513] width 241 height 63
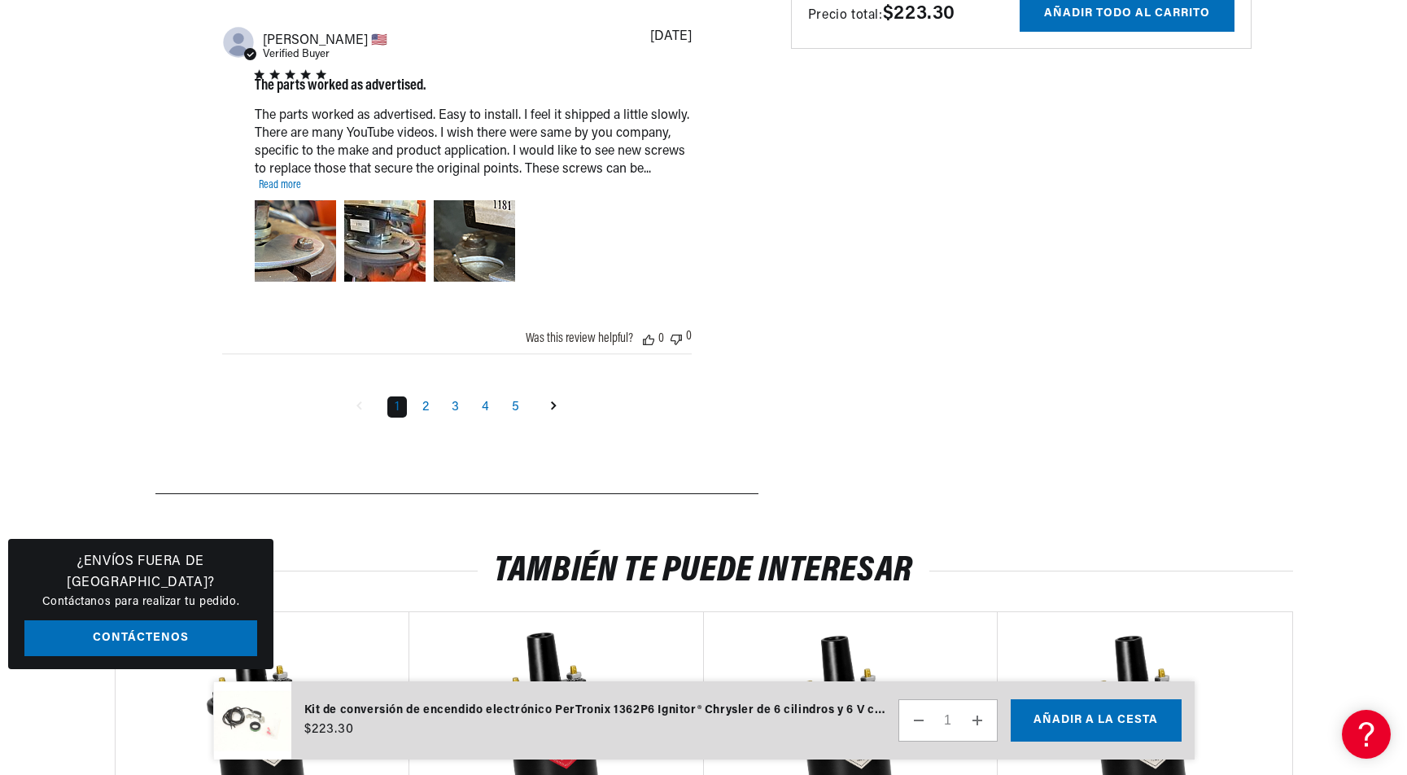
scroll to position [0, 36]
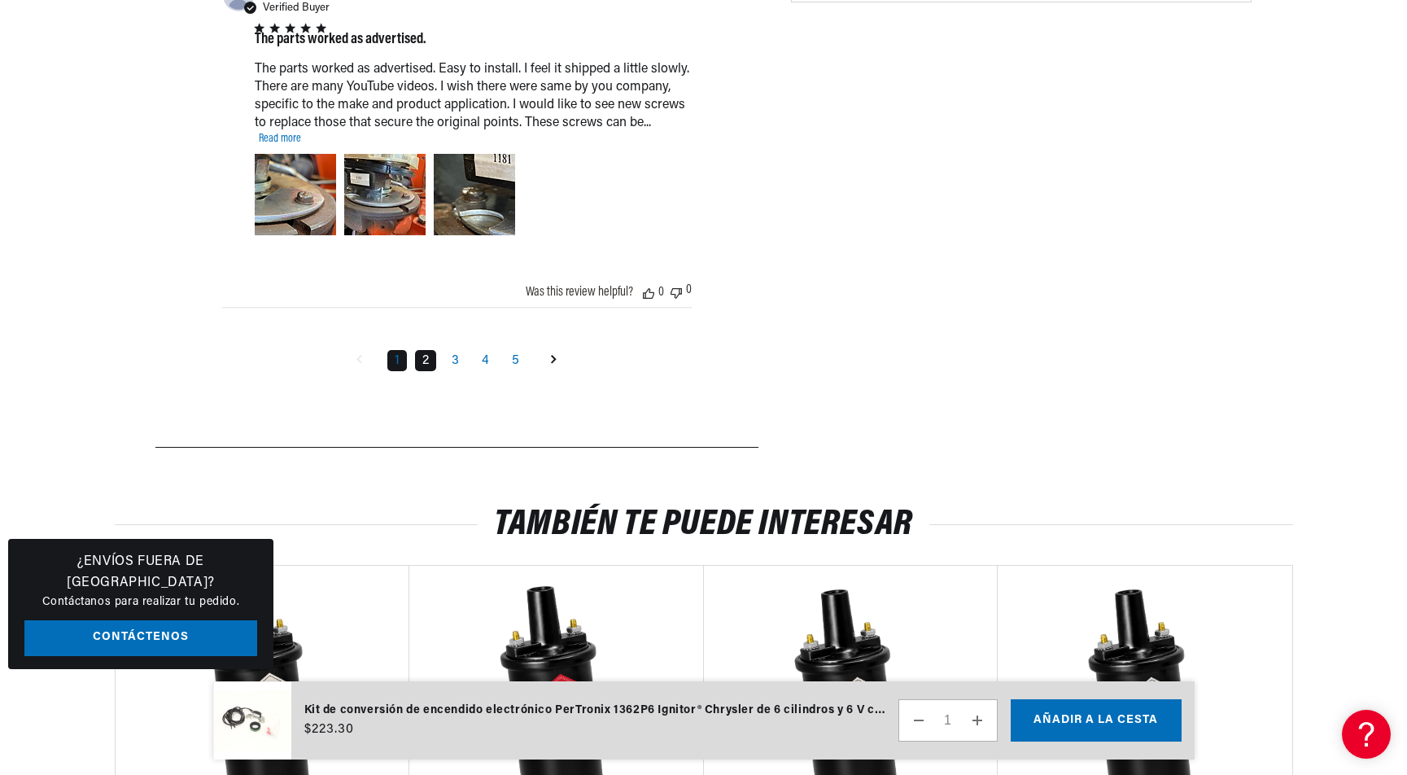
click at [428, 371] on link "2" at bounding box center [425, 360] width 21 height 21
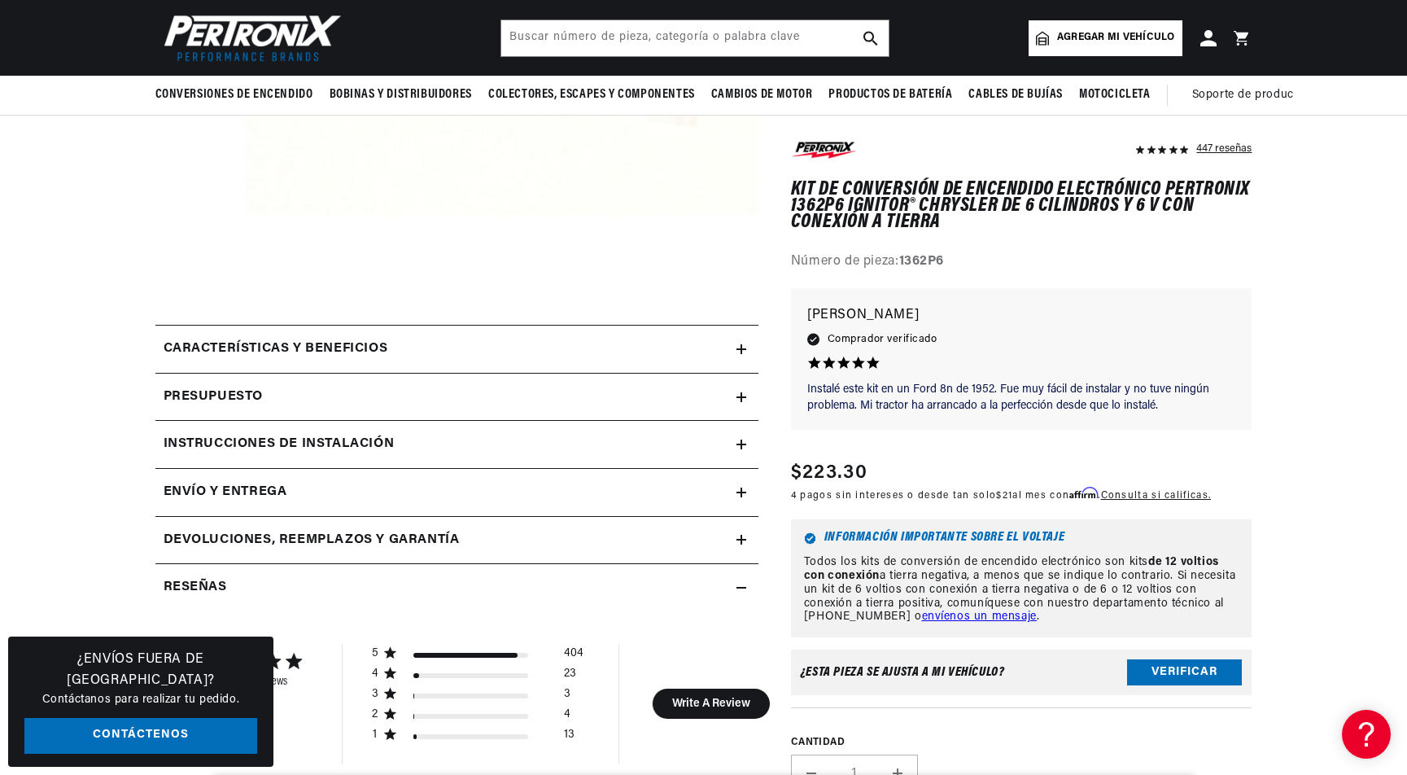
click at [742, 345] on summary "Características y beneficios" at bounding box center [456, 348] width 603 height 47
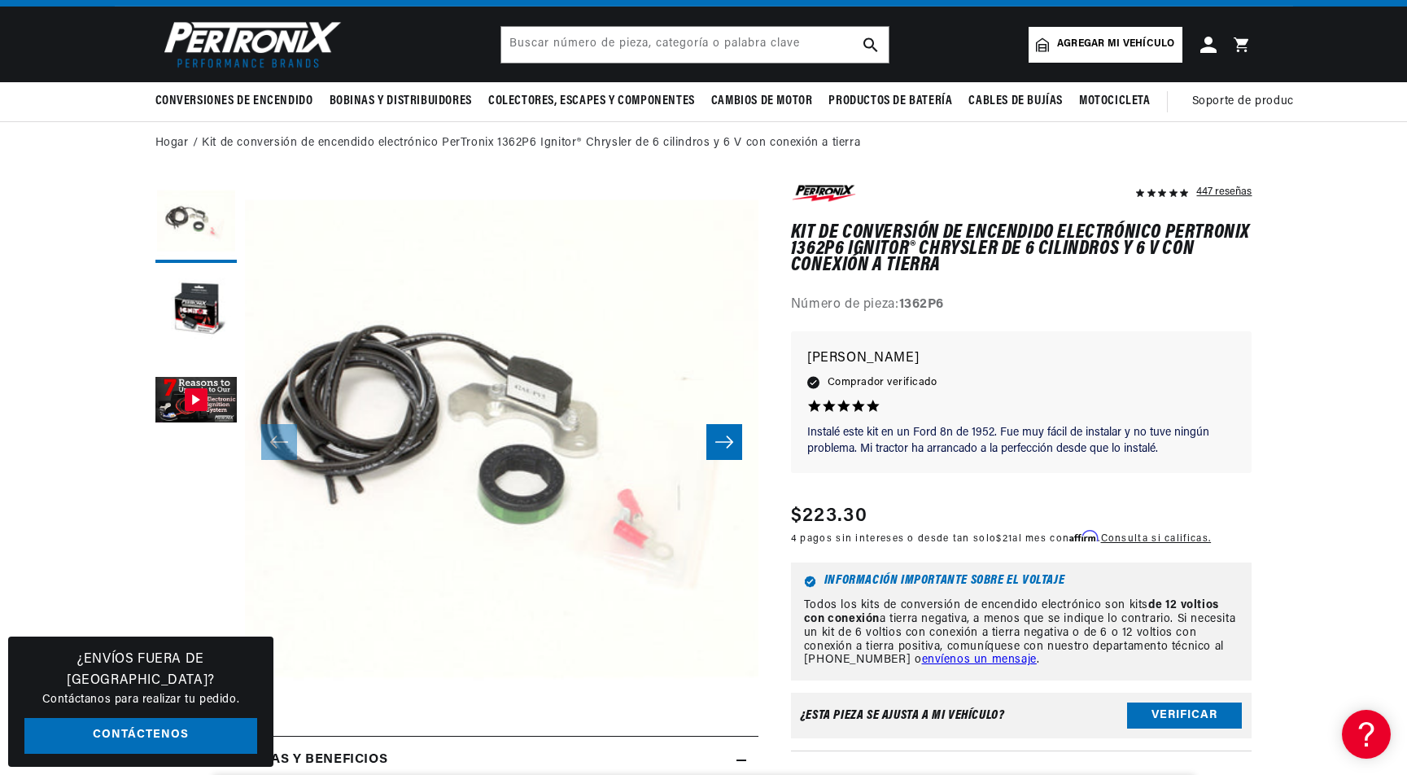
scroll to position [0, 0]
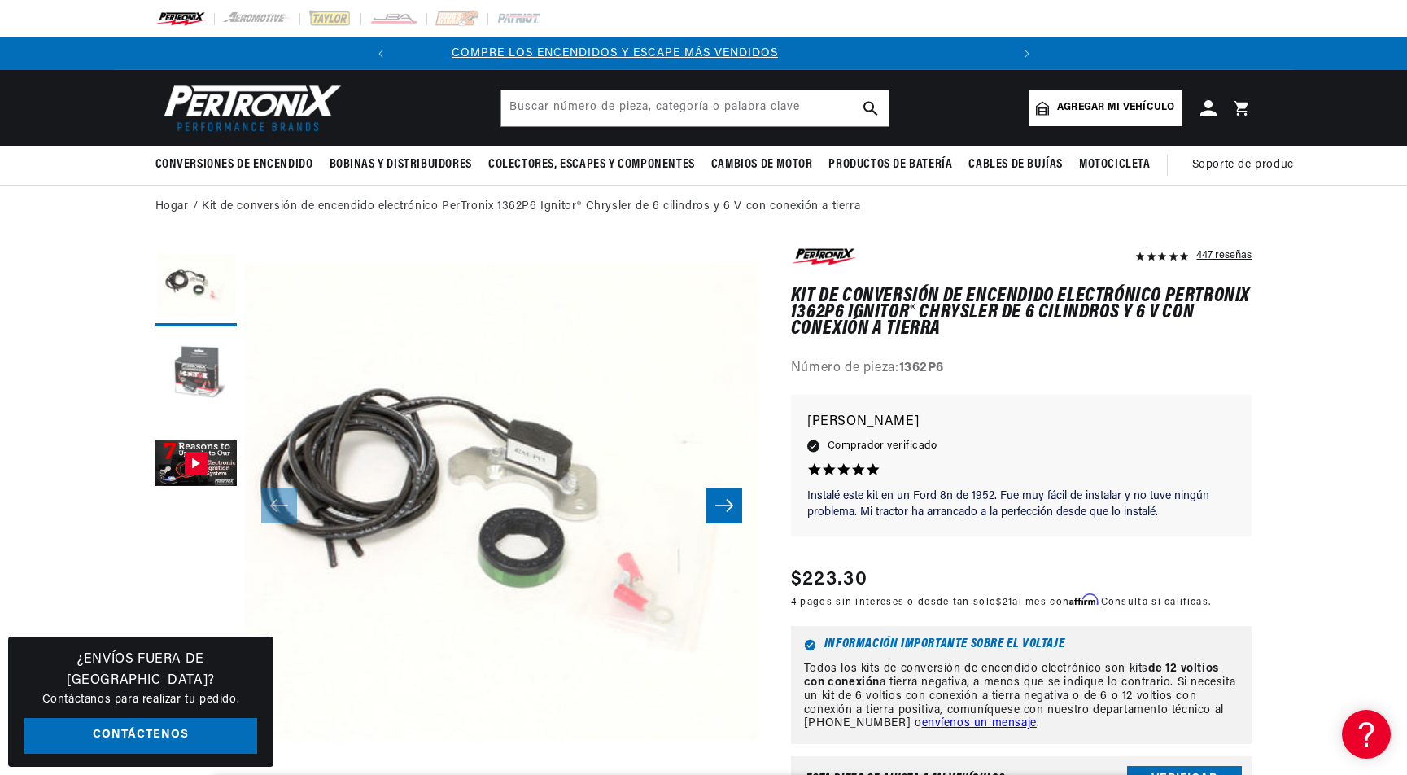
click at [189, 371] on button "Cargar la imagen 2 en la vista de galería" at bounding box center [195, 374] width 81 height 81
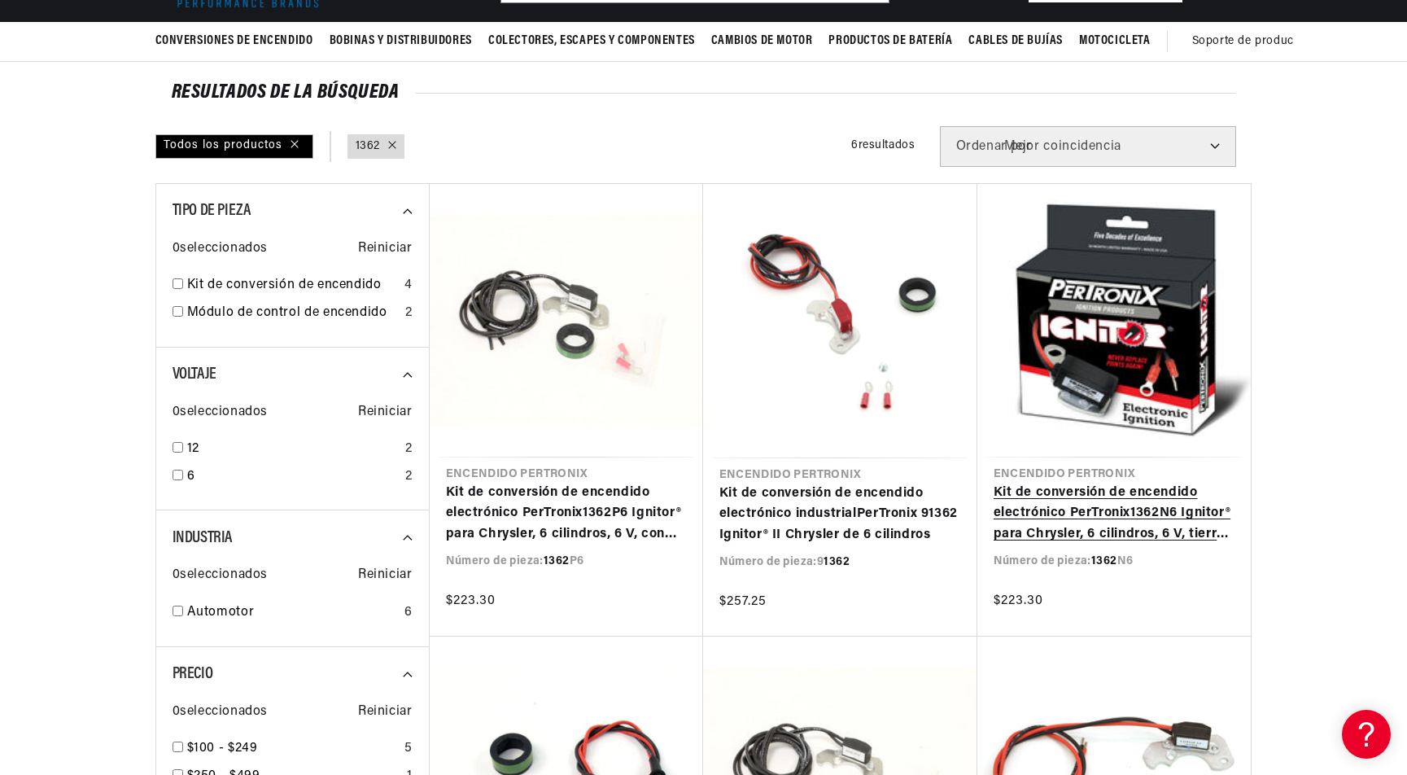
click at [1123, 509] on link "Kit de conversión de encendido electrónico PerTronix 1362 N6 Ignitor® para Chry…" at bounding box center [1113, 513] width 241 height 63
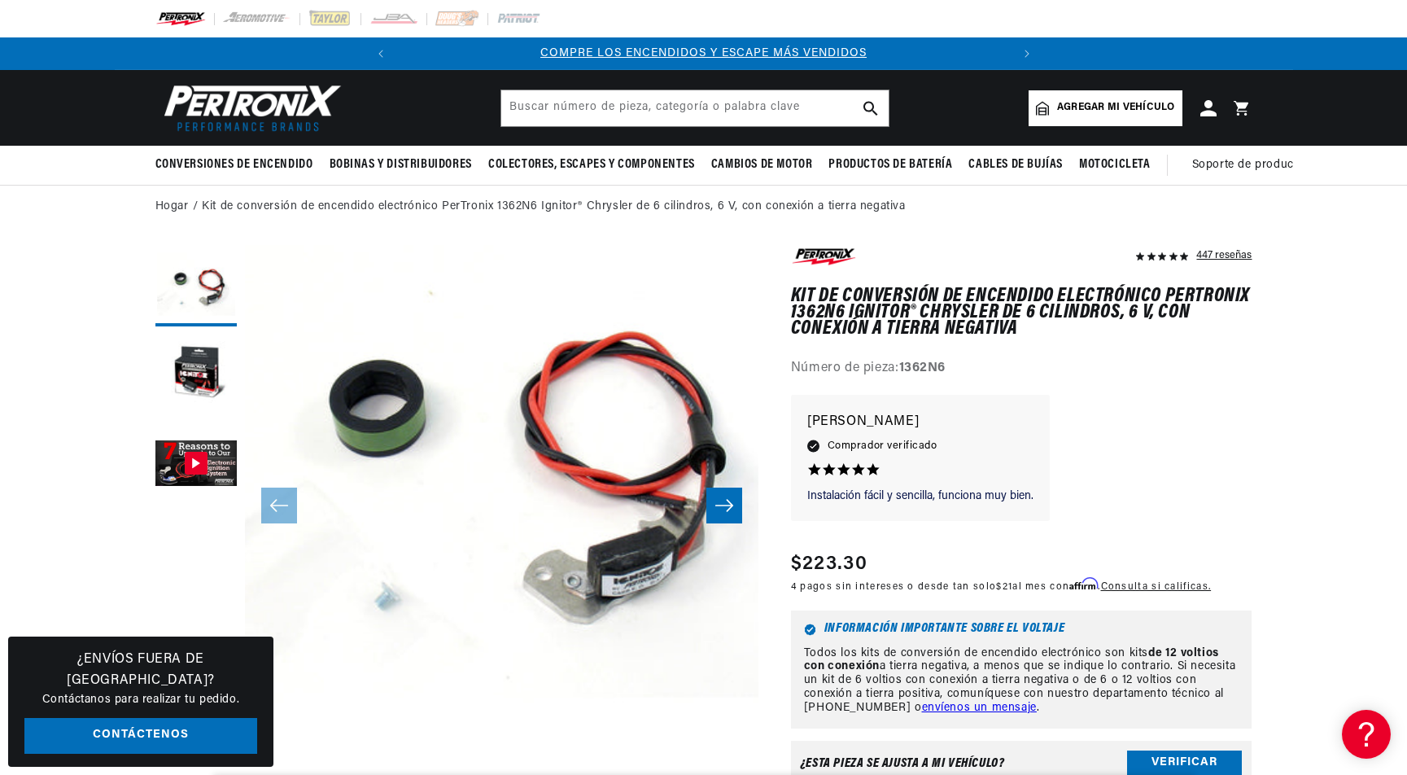
click at [1213, 249] on div "447 reseñas" at bounding box center [1223, 255] width 55 height 20
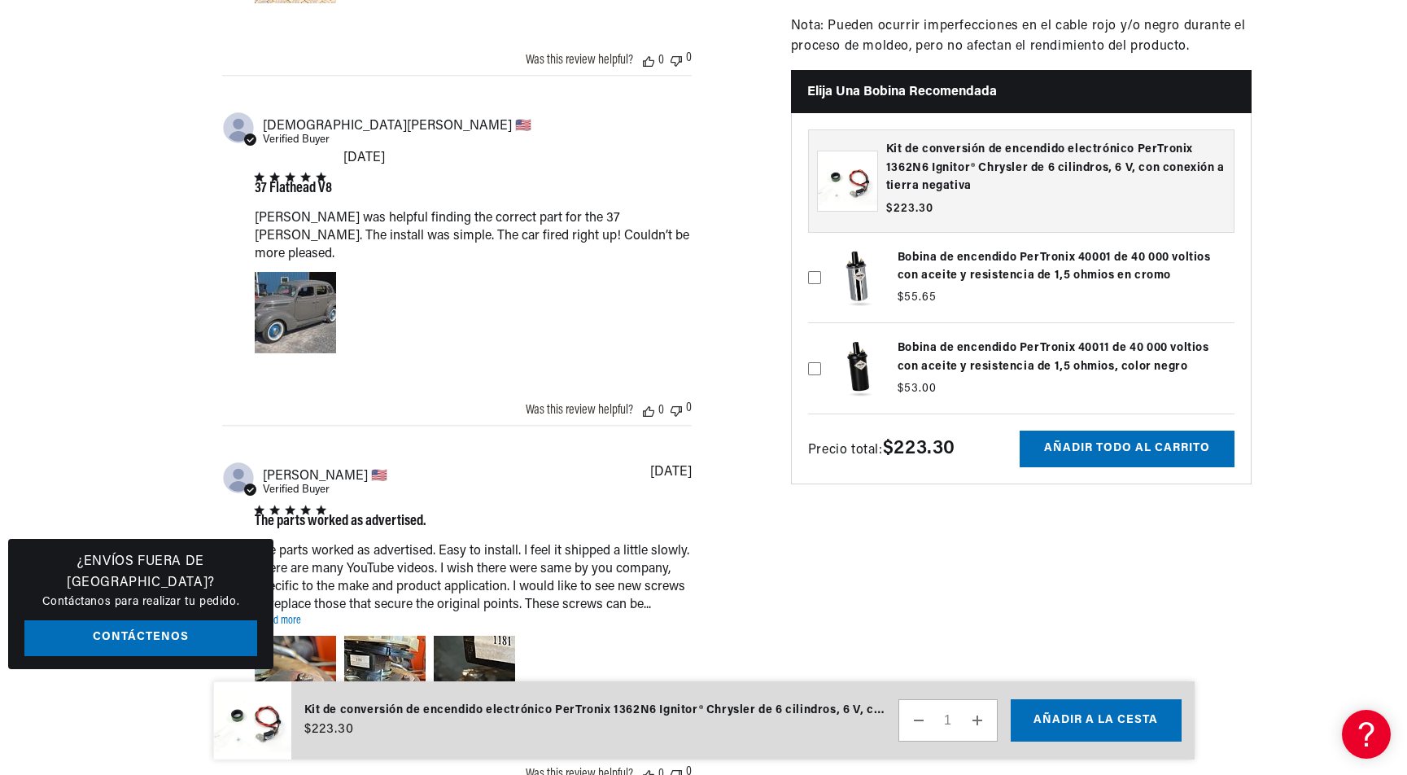
scroll to position [0, 510]
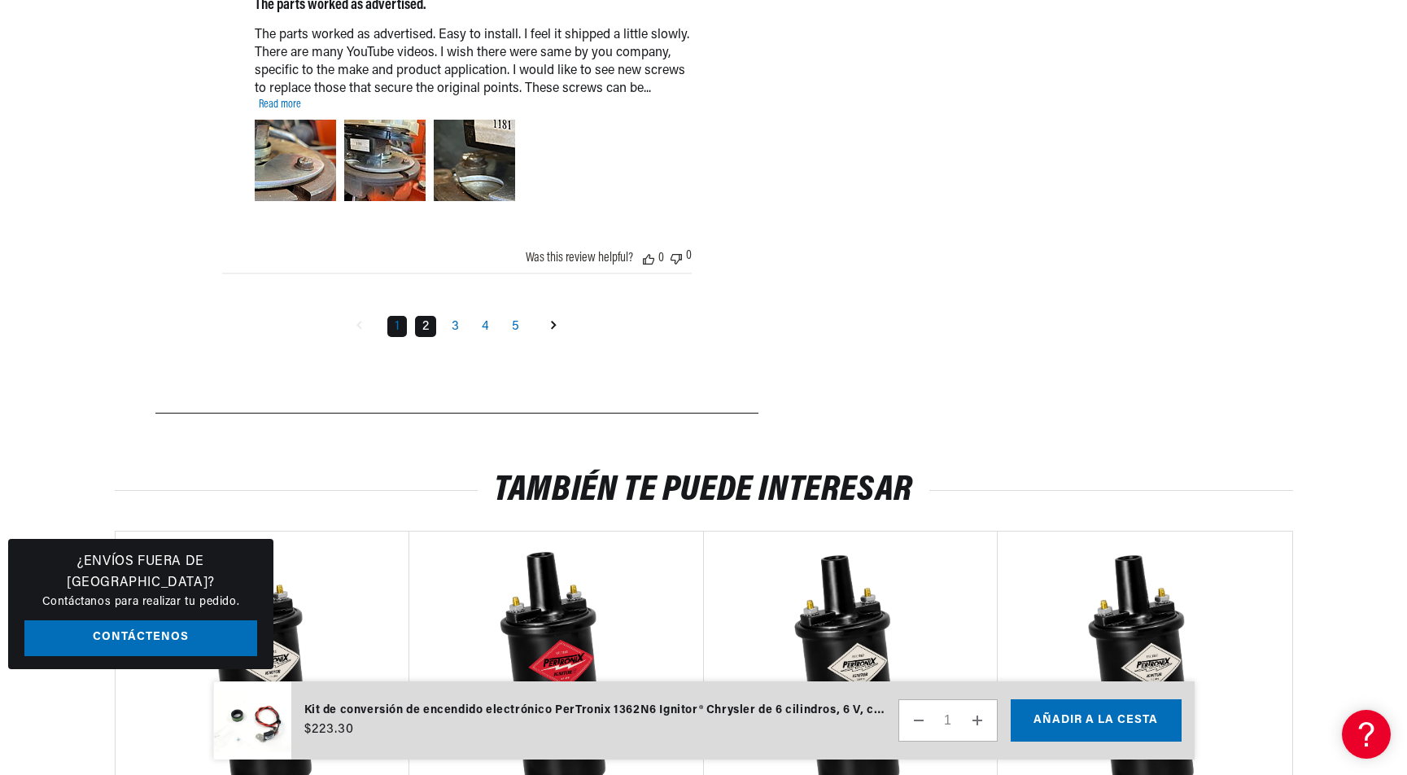
click at [424, 336] on link "2" at bounding box center [425, 326] width 21 height 21
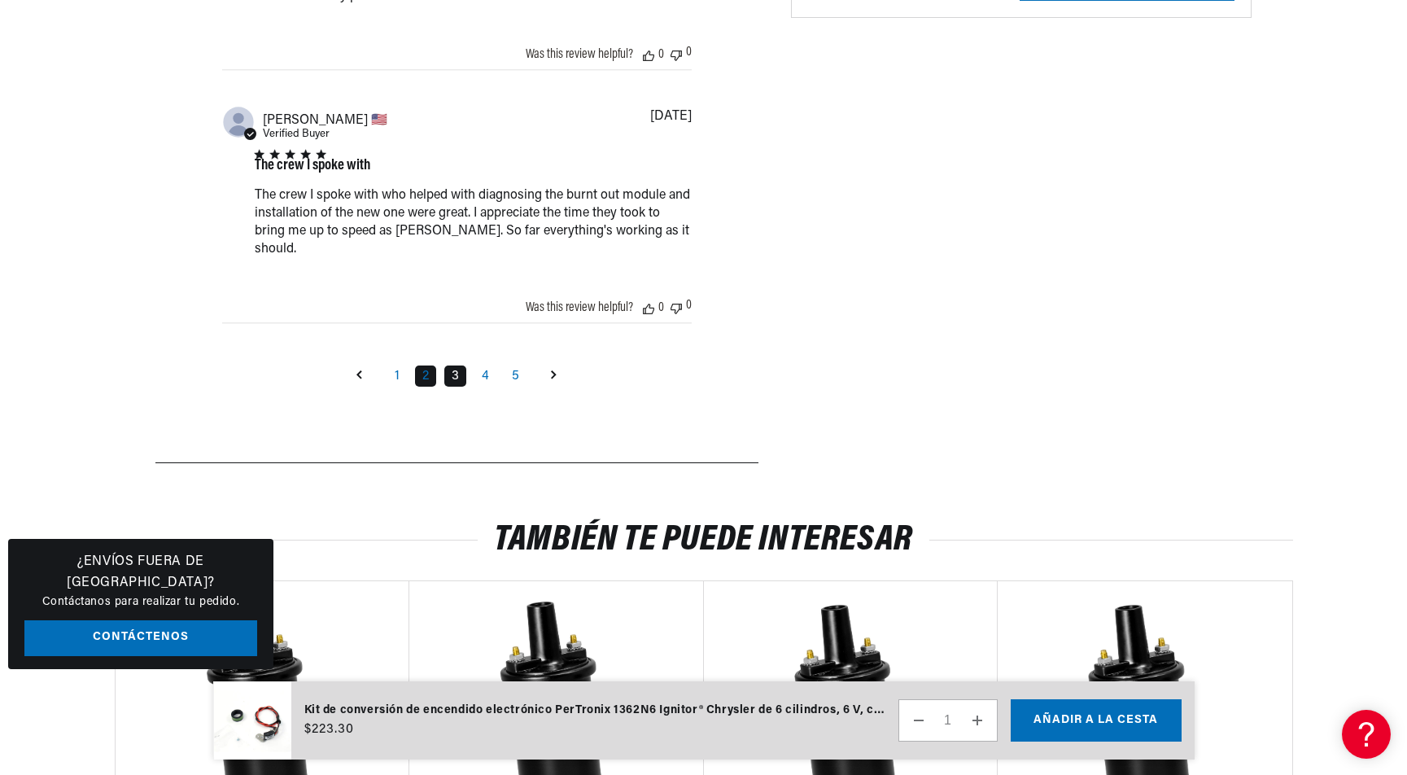
click at [452, 386] on link "3" at bounding box center [455, 375] width 22 height 21
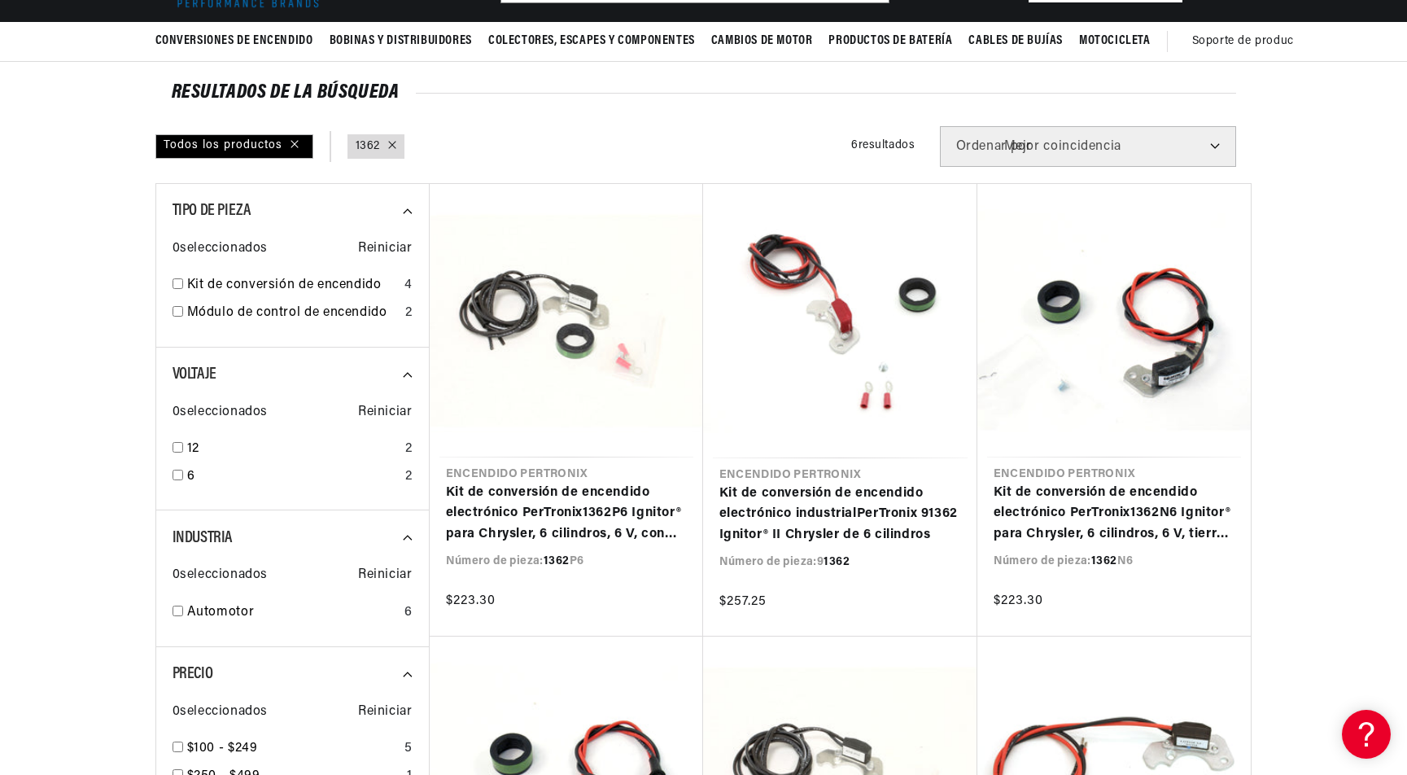
scroll to position [0, 614]
